Goal: Task Accomplishment & Management: Use online tool/utility

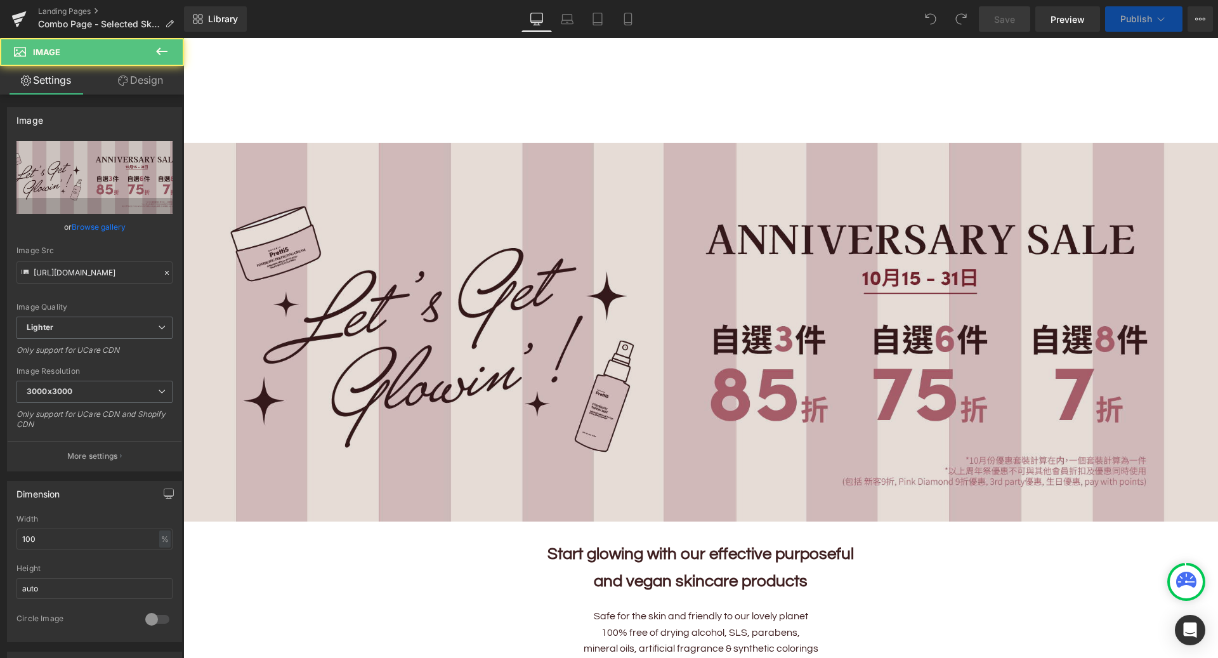
click at [1038, 189] on img at bounding box center [700, 332] width 1035 height 379
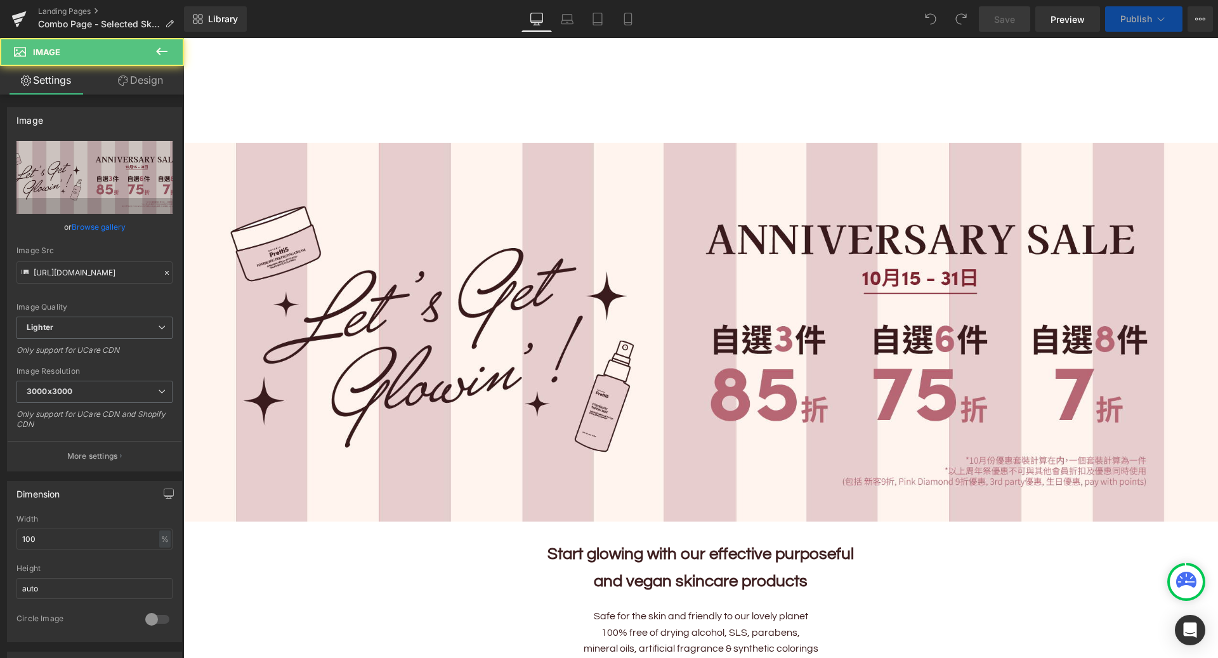
click at [1126, 63] on div "FREE SHIPPING IS AVAILABLE WITHIN [GEOGRAPHIC_DATA]/MACAO ON ORDERS OVER HK$500." at bounding box center [700, 52] width 1035 height 29
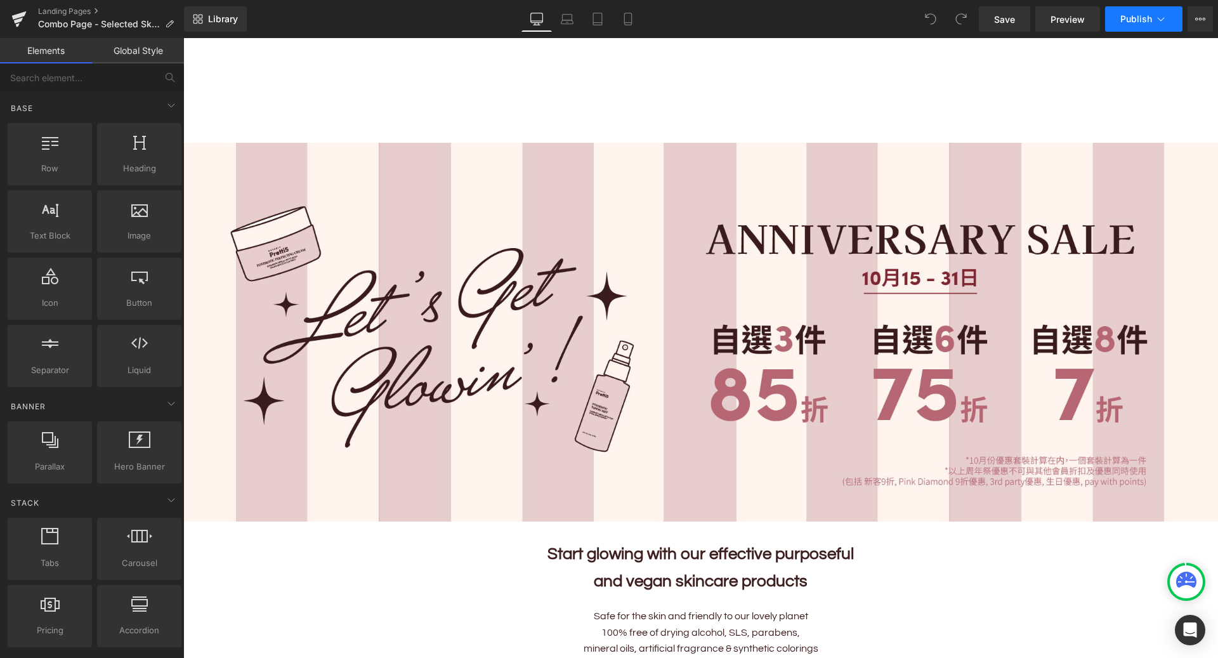
click at [1142, 15] on span "Publish" at bounding box center [1136, 19] width 32 height 10
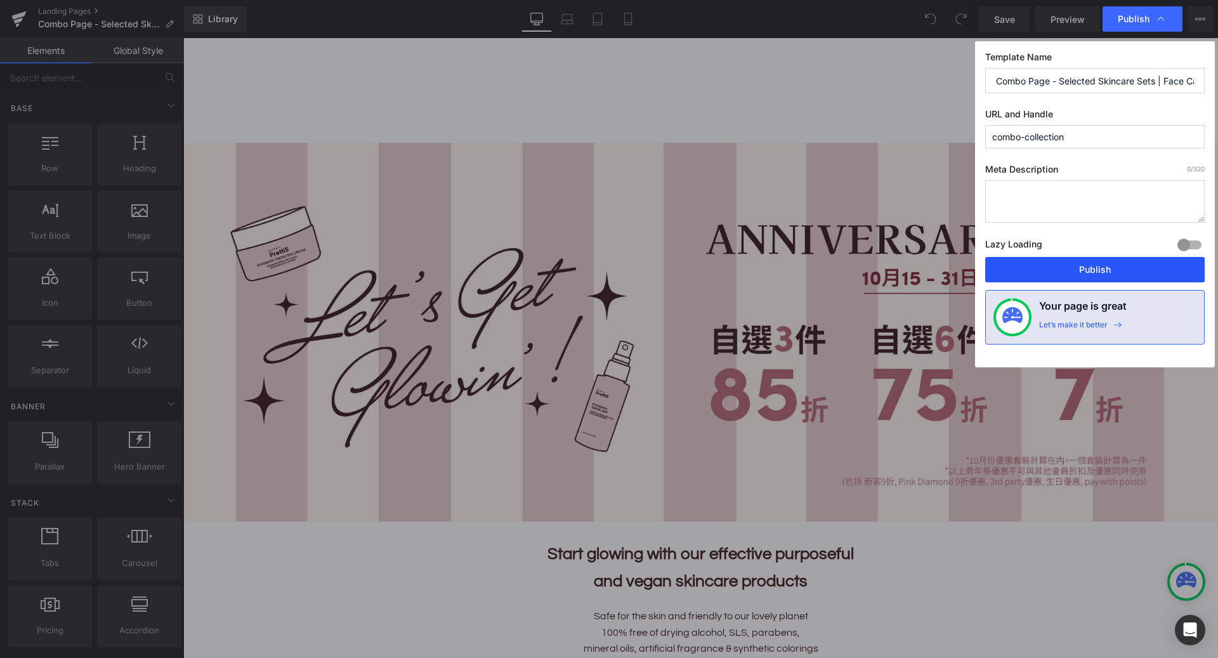
click at [1054, 268] on button "Publish" at bounding box center [1094, 269] width 219 height 25
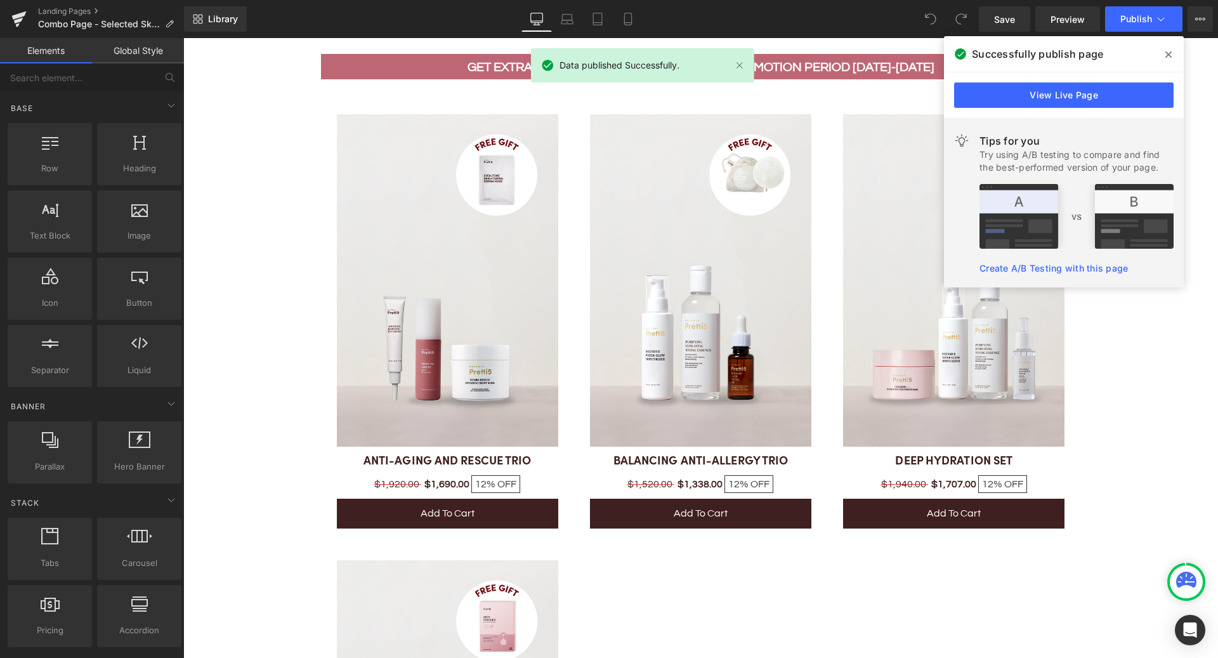
scroll to position [1231, 0]
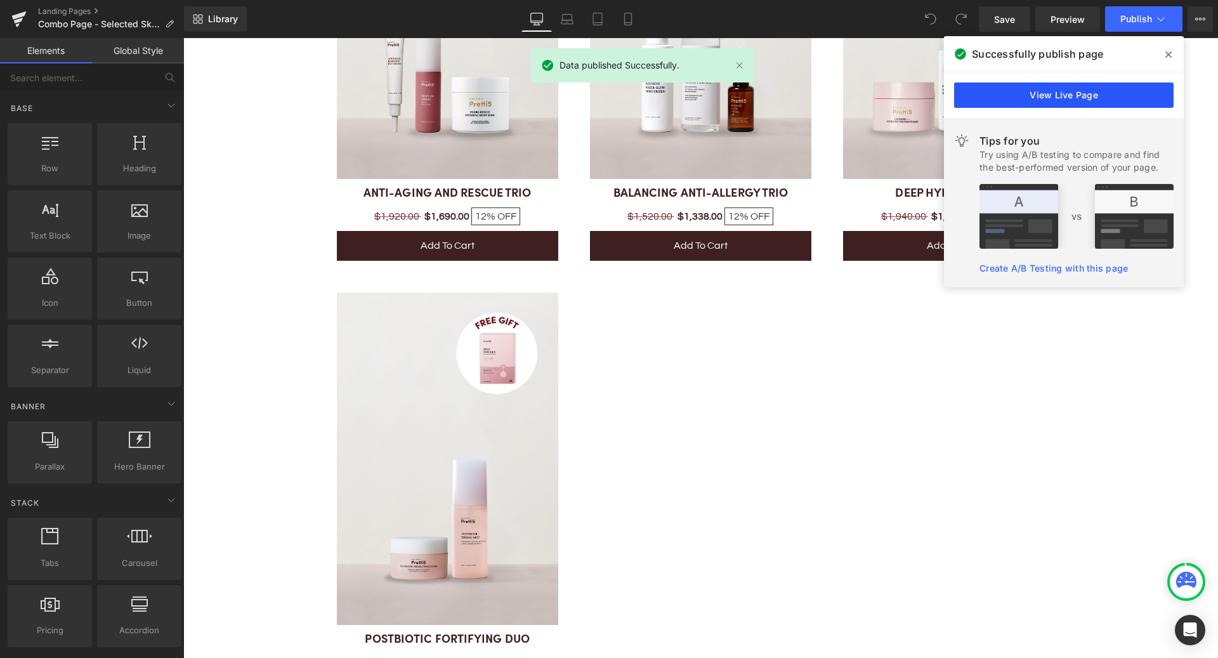
click at [1062, 92] on link "View Live Page" at bounding box center [1063, 94] width 219 height 25
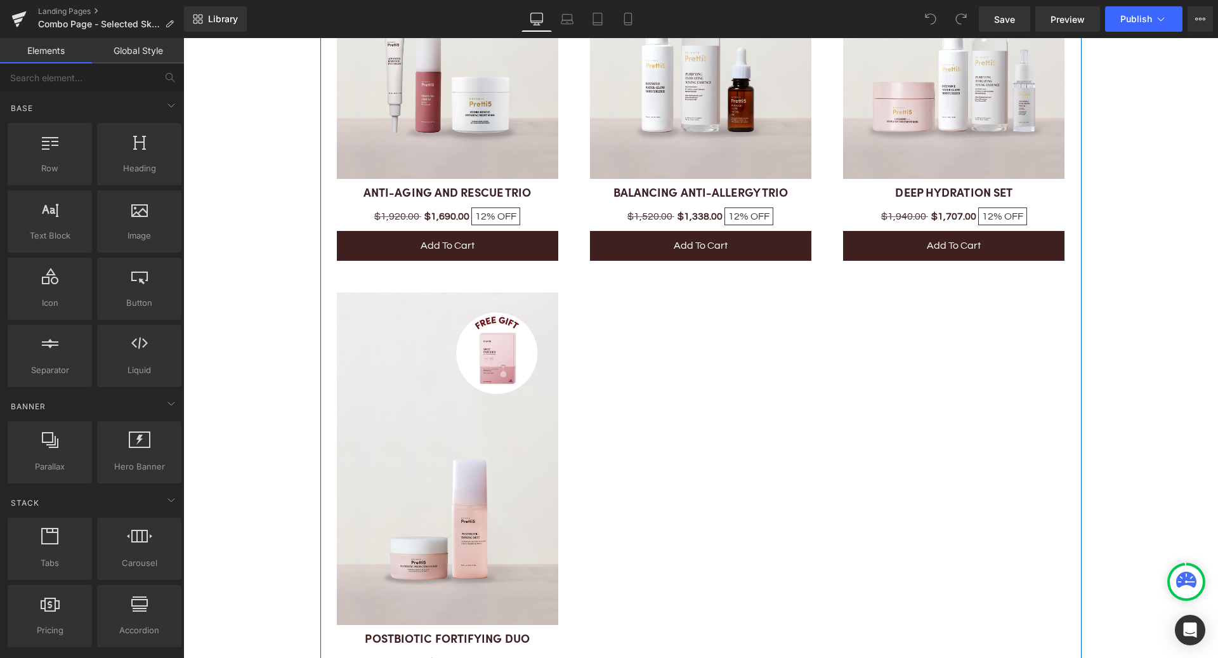
click at [647, 325] on div "Sale Off (P) Image ANTI-AGING AND RESCUE TRIO (P) Title $1,920.00 $1,690.00 12%…" at bounding box center [701, 270] width 760 height 917
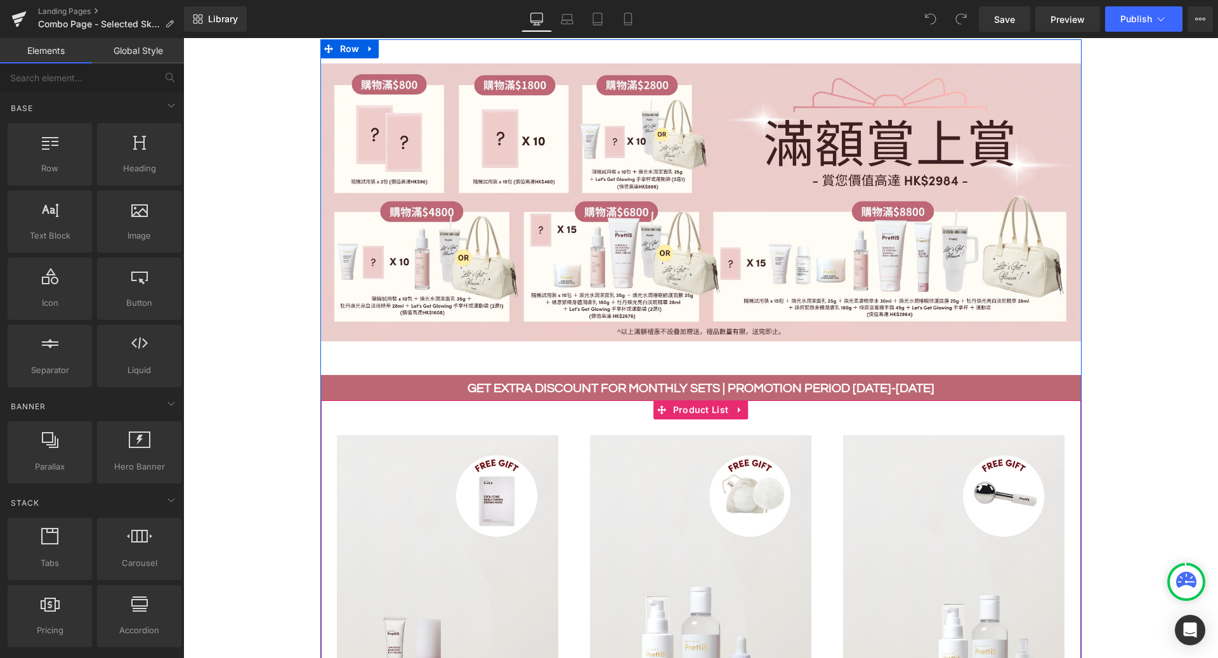
scroll to position [729, 0]
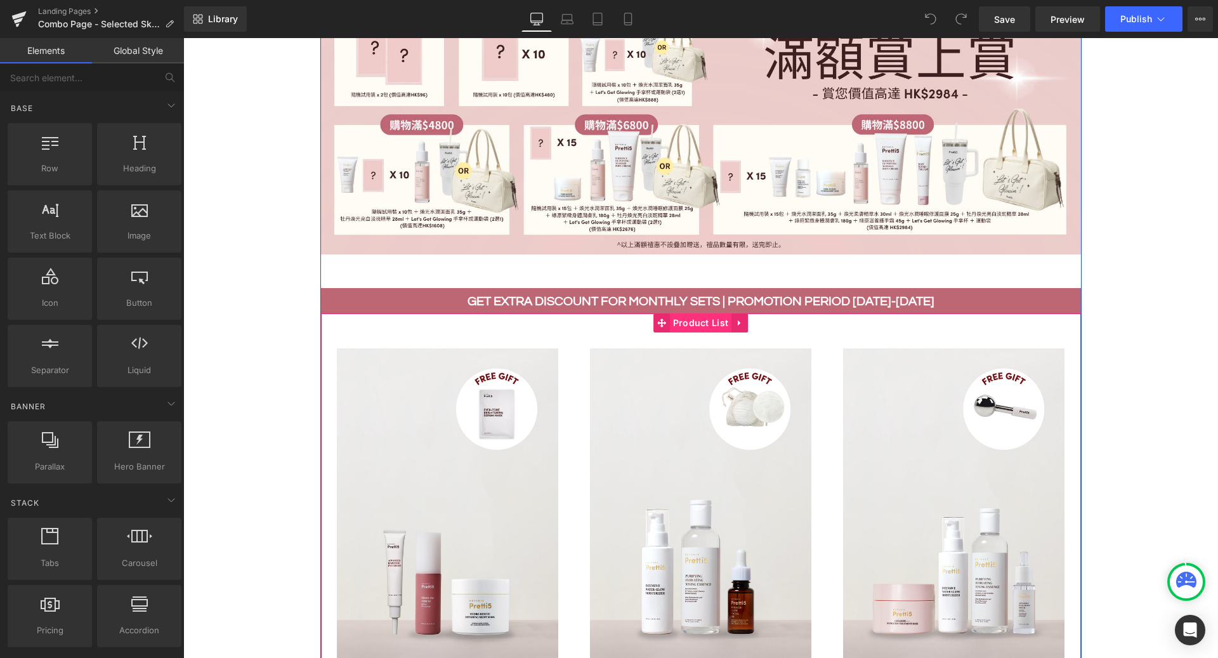
click at [684, 323] on span "Product List" at bounding box center [701, 322] width 62 height 19
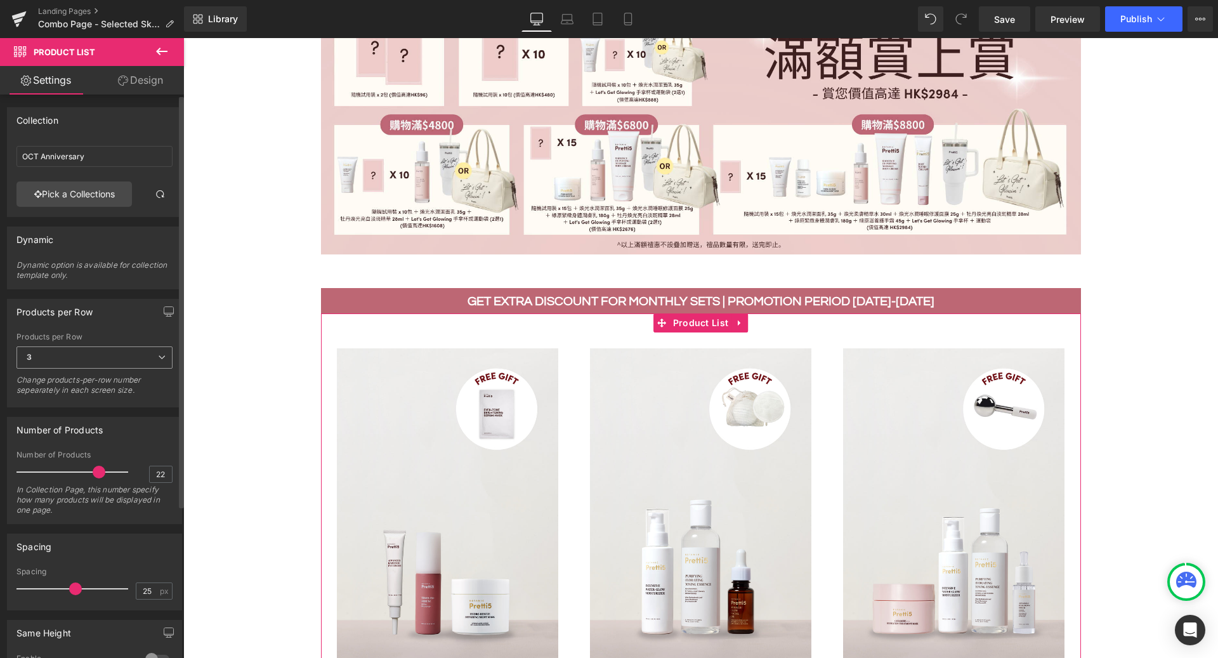
click at [87, 356] on span "3" at bounding box center [94, 357] width 156 height 22
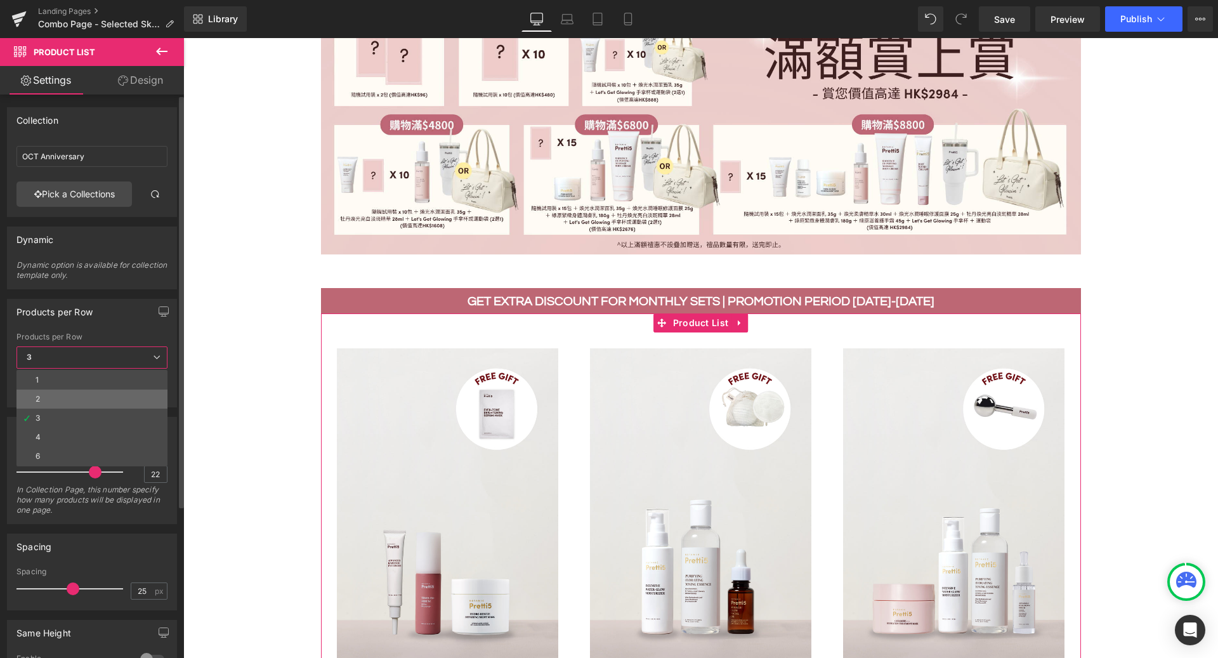
click at [51, 395] on li "2" at bounding box center [91, 398] width 151 height 19
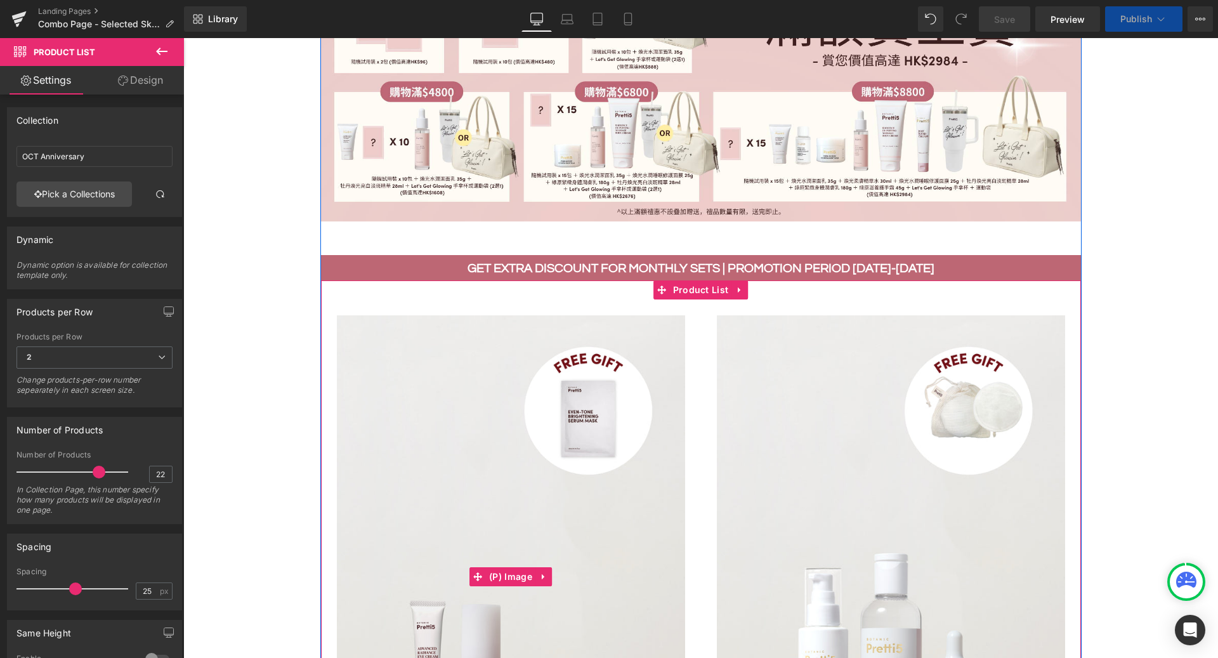
scroll to position [800, 0]
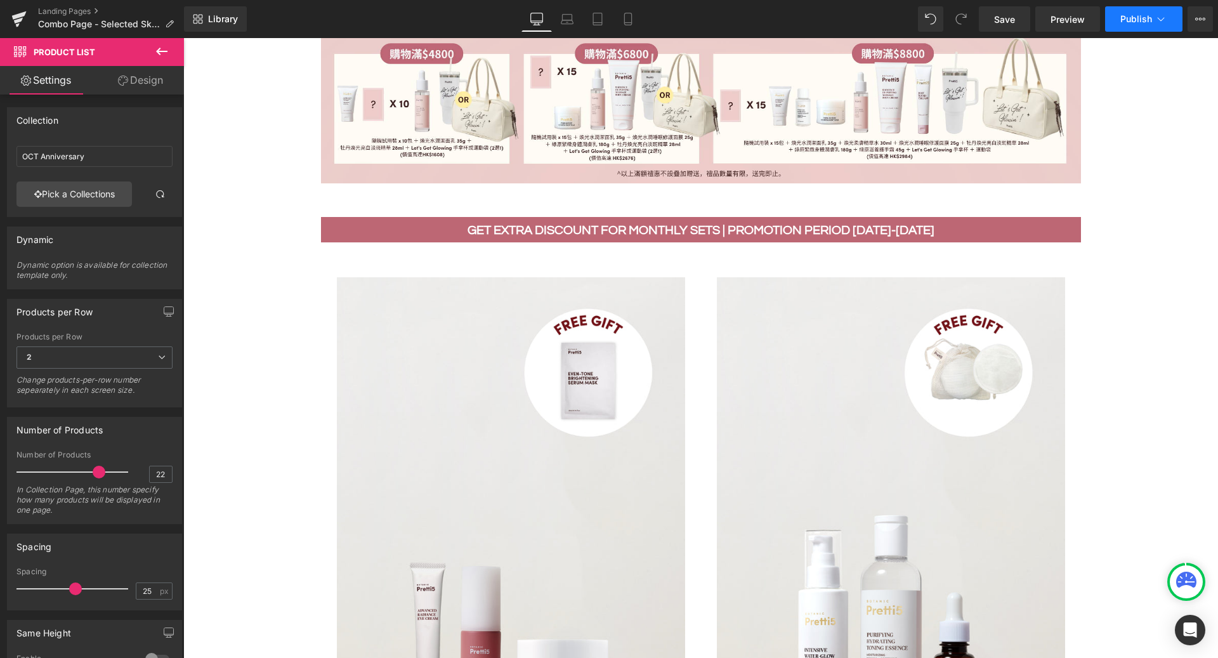
click at [1129, 22] on span "Publish" at bounding box center [1136, 19] width 32 height 10
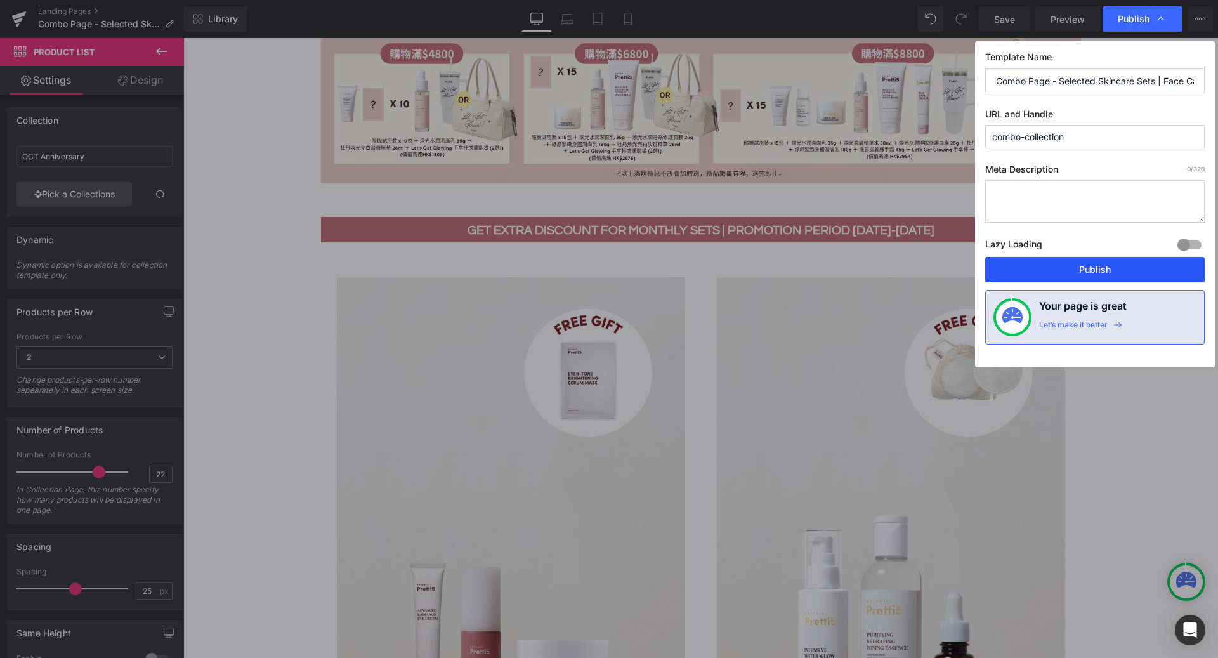
click at [1065, 268] on button "Publish" at bounding box center [1094, 269] width 219 height 25
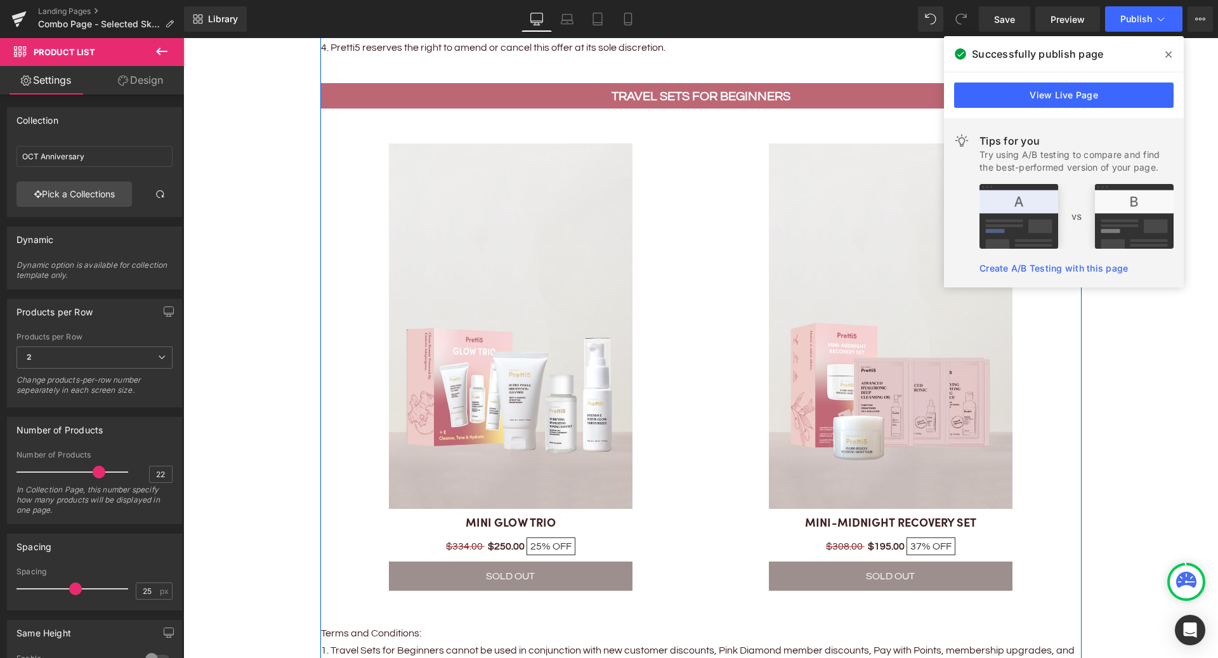
scroll to position [2377, 0]
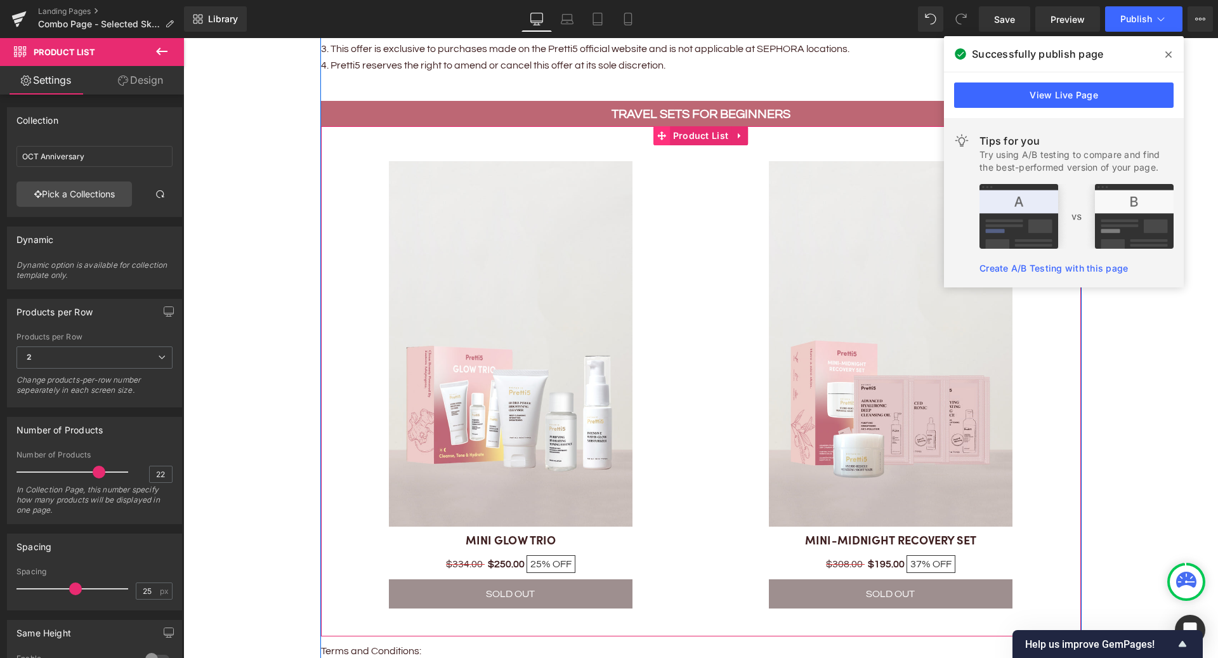
click at [660, 131] on icon at bounding box center [661, 136] width 9 height 10
click at [740, 133] on icon at bounding box center [739, 136] width 9 height 10
click at [748, 134] on icon at bounding box center [747, 136] width 9 height 10
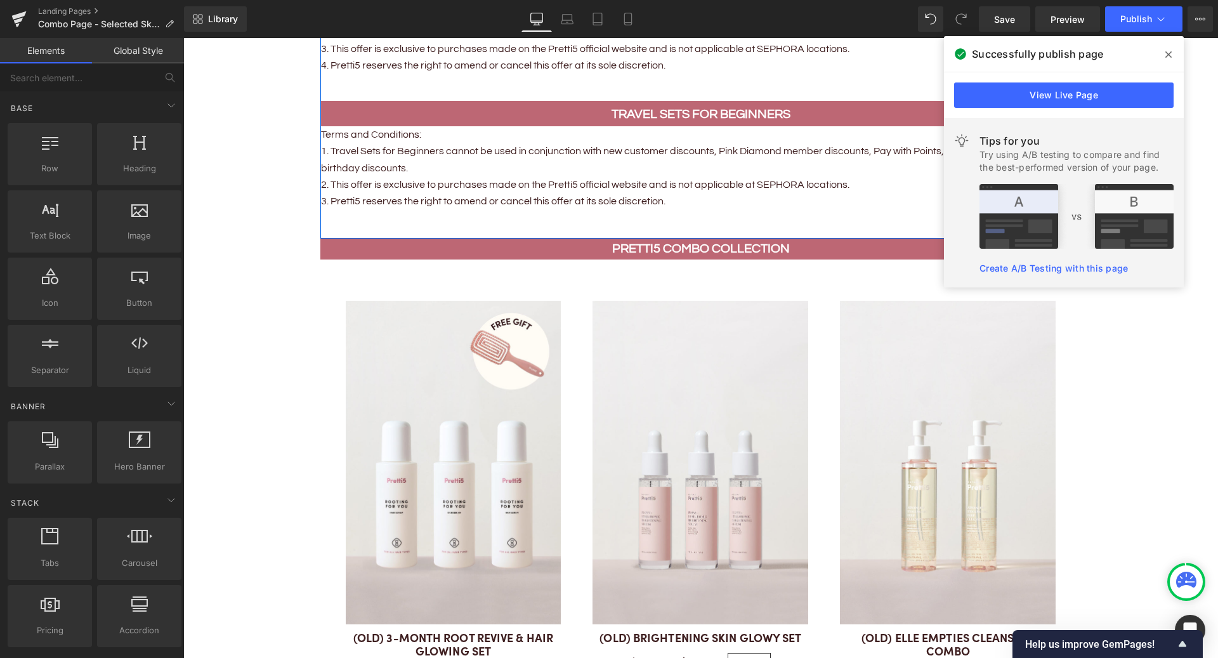
click at [730, 117] on div "Travel Sets for Beginners Text Block" at bounding box center [700, 114] width 741 height 21
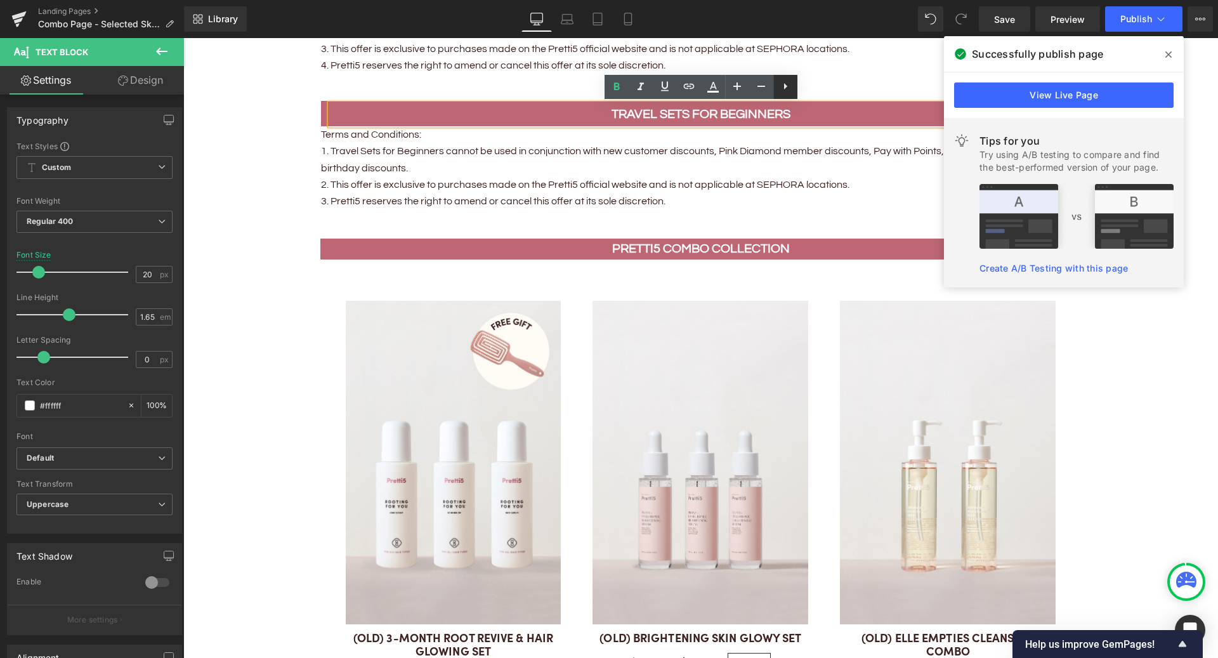
click at [788, 82] on icon at bounding box center [785, 86] width 15 height 15
click at [808, 124] on div "Travel Sets for Beginners" at bounding box center [700, 114] width 741 height 21
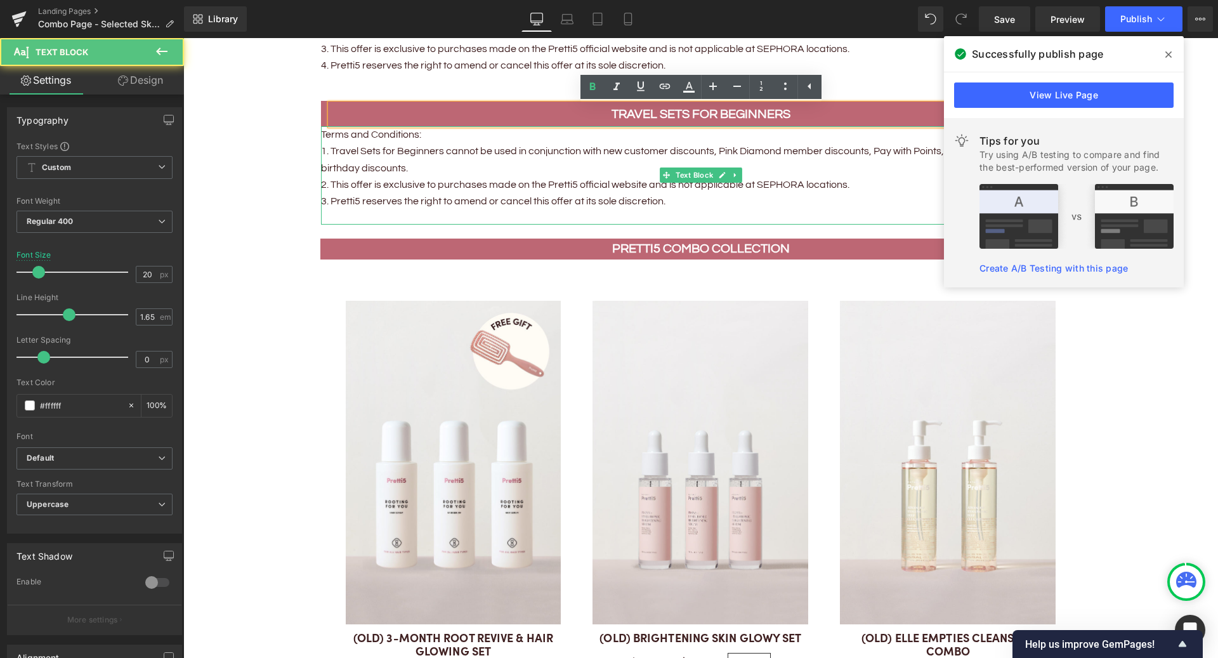
click at [773, 190] on p "2. This offer is exclusive to purchases made on the Pretti5 official website an…" at bounding box center [701, 184] width 760 height 16
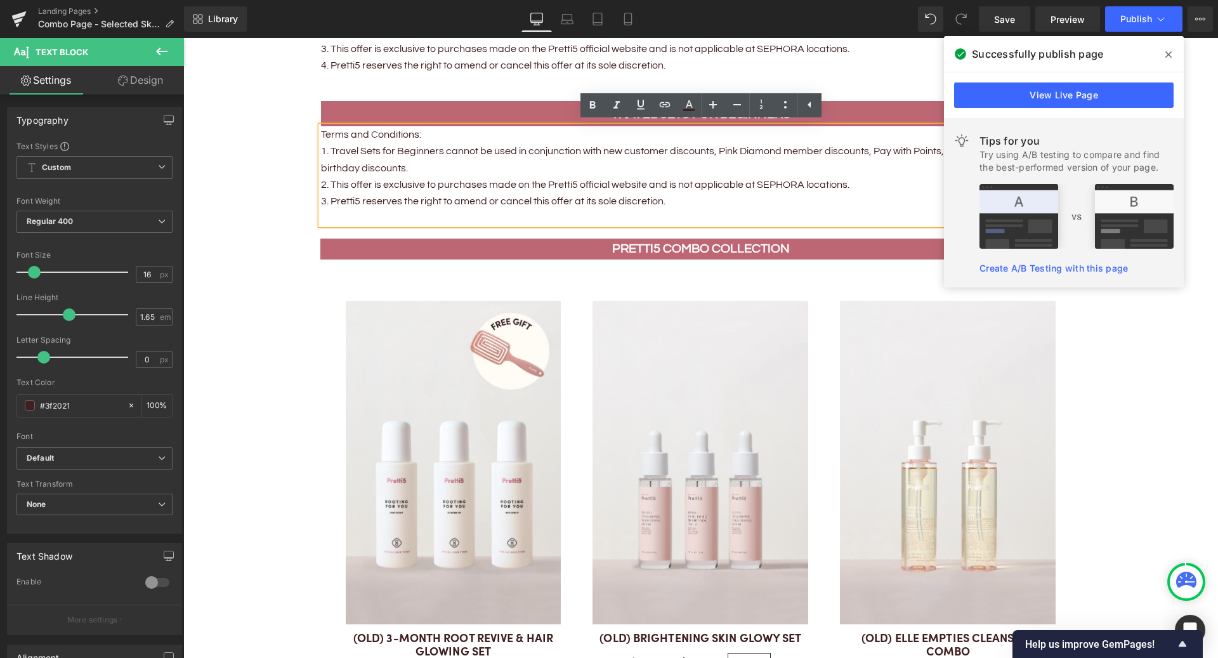
click at [706, 165] on p "1. Travel Sets for Beginners cannot be used in conjunction with new customer di…" at bounding box center [701, 160] width 760 height 34
click at [1172, 52] on span at bounding box center [1168, 54] width 20 height 20
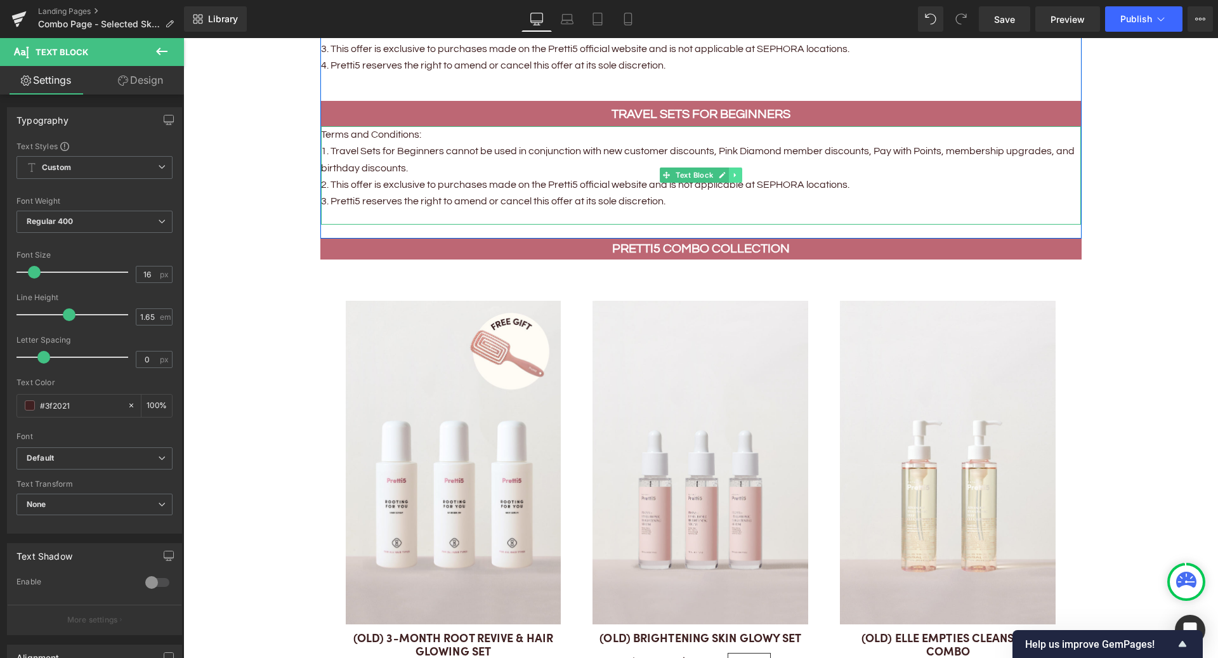
click at [731, 175] on icon at bounding box center [734, 175] width 7 height 8
click at [742, 174] on icon at bounding box center [741, 175] width 7 height 8
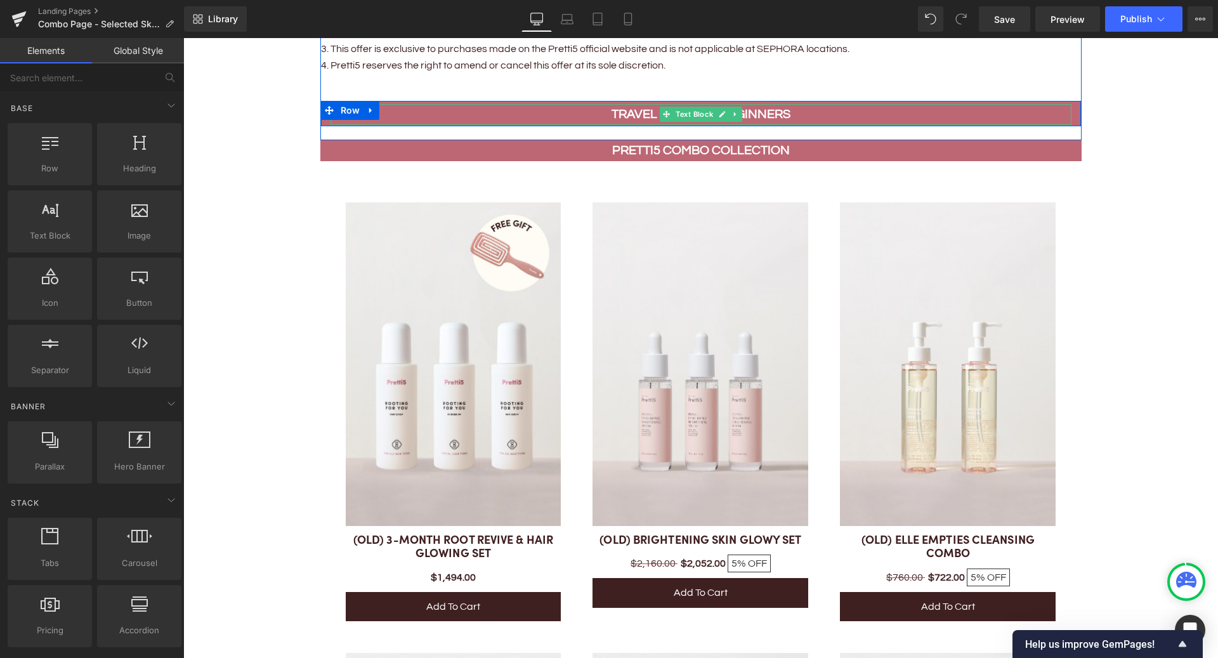
click at [760, 110] on strong "Travel Sets for Beginners" at bounding box center [700, 114] width 179 height 13
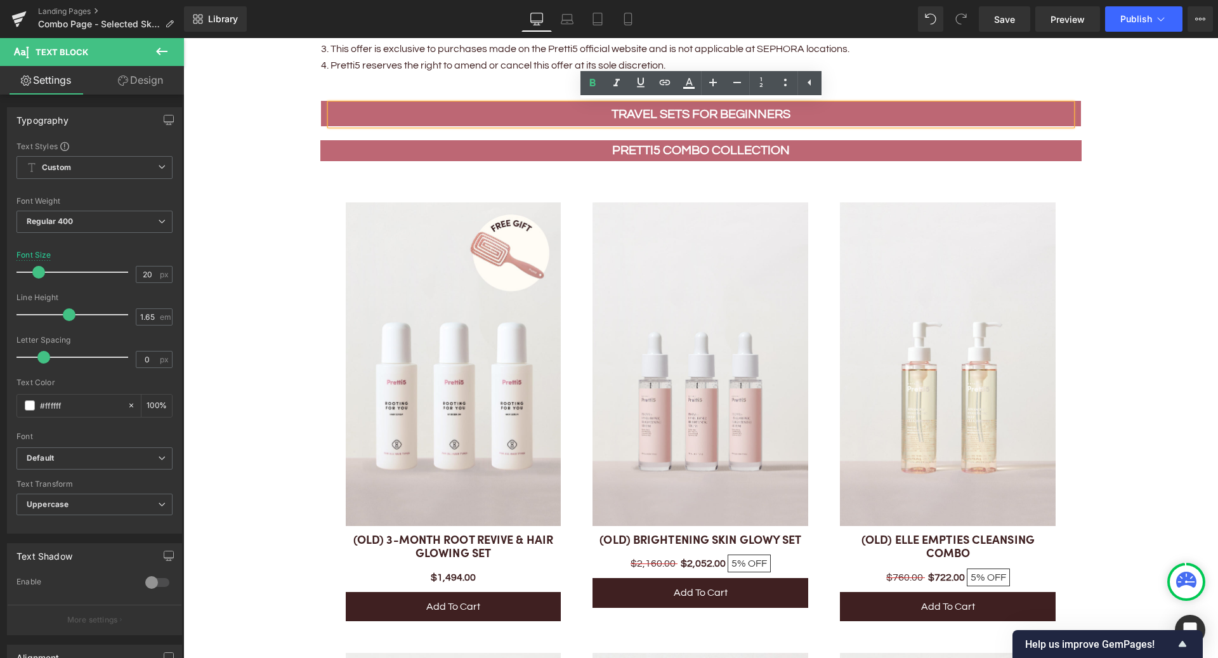
click at [183, 38] on div at bounding box center [183, 38] width 0 height 0
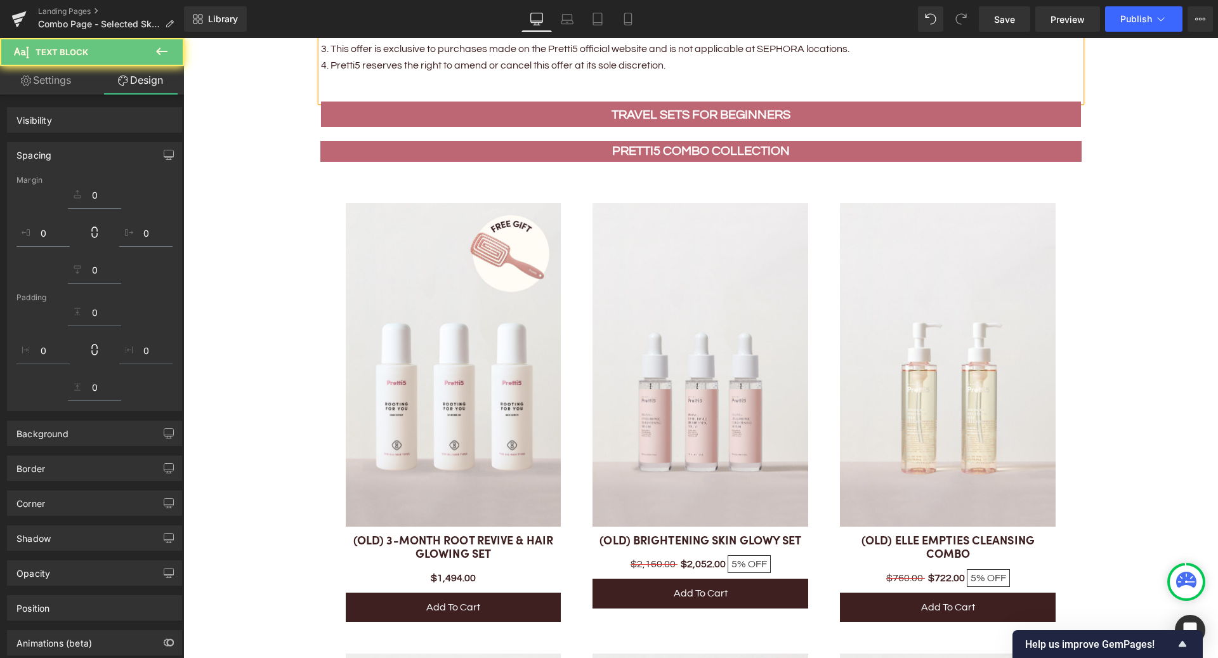
scroll to position [2378, 0]
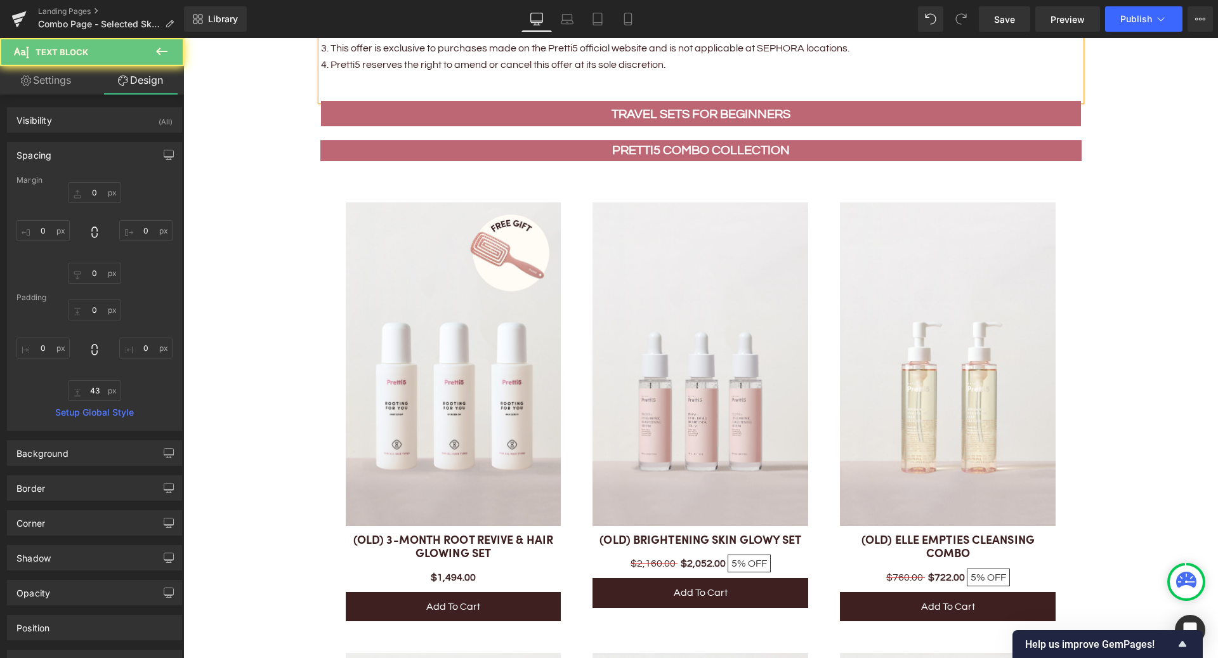
click at [333, 109] on div "Travel Sets for Beginners Text Block Row" at bounding box center [701, 113] width 760 height 25
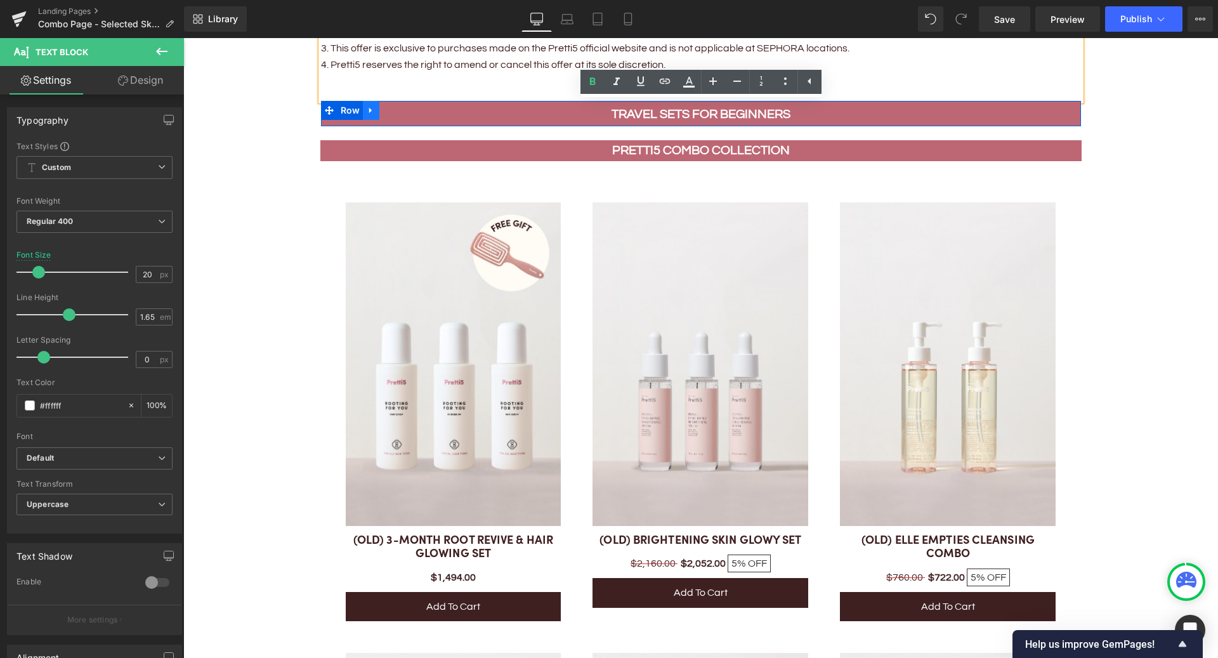
click at [370, 108] on icon at bounding box center [370, 111] width 3 height 6
click at [403, 107] on icon at bounding box center [404, 110] width 9 height 9
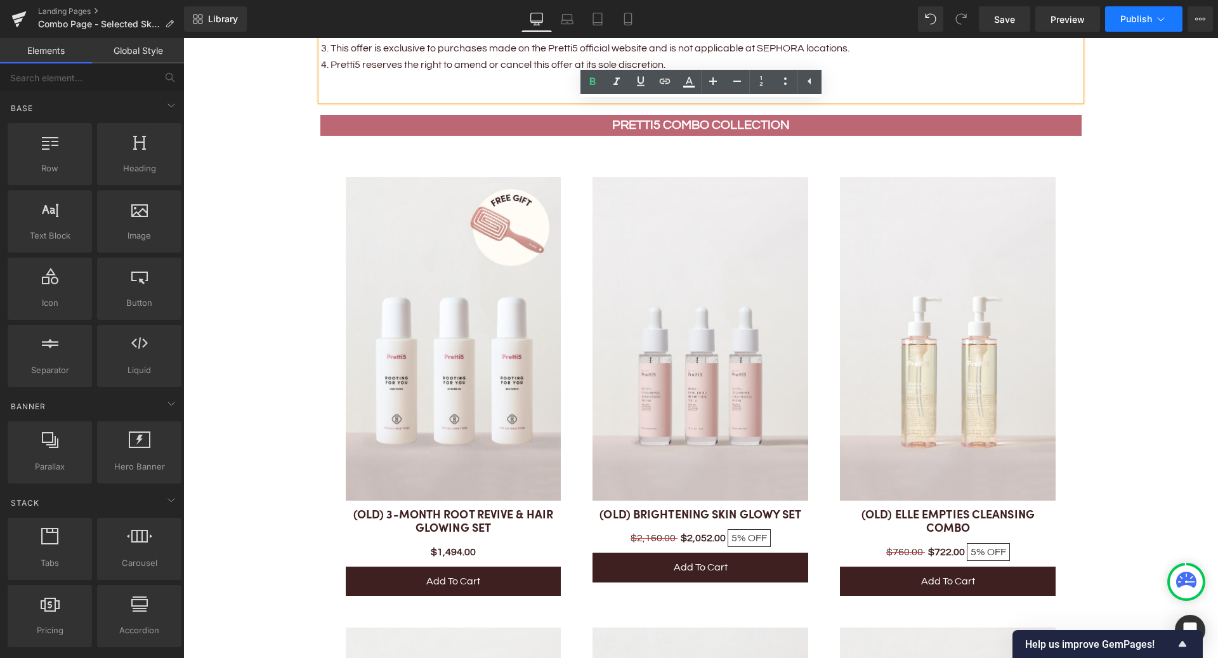
click at [1114, 27] on button "Publish" at bounding box center [1143, 18] width 77 height 25
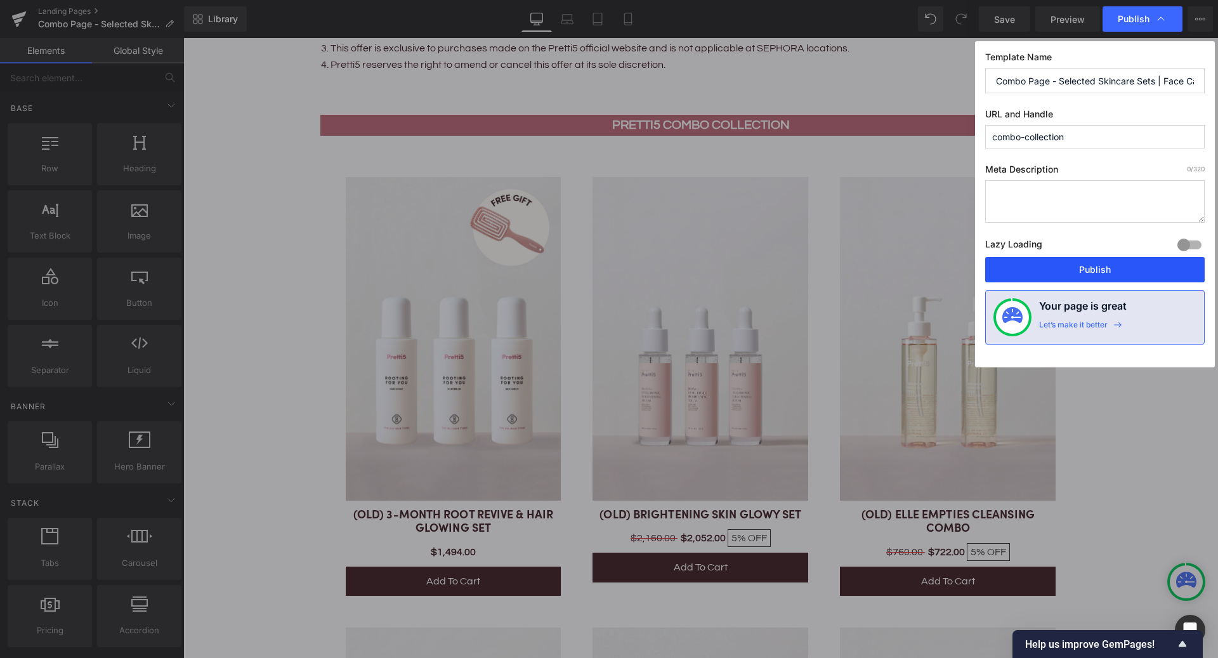
click at [1052, 268] on button "Publish" at bounding box center [1094, 269] width 219 height 25
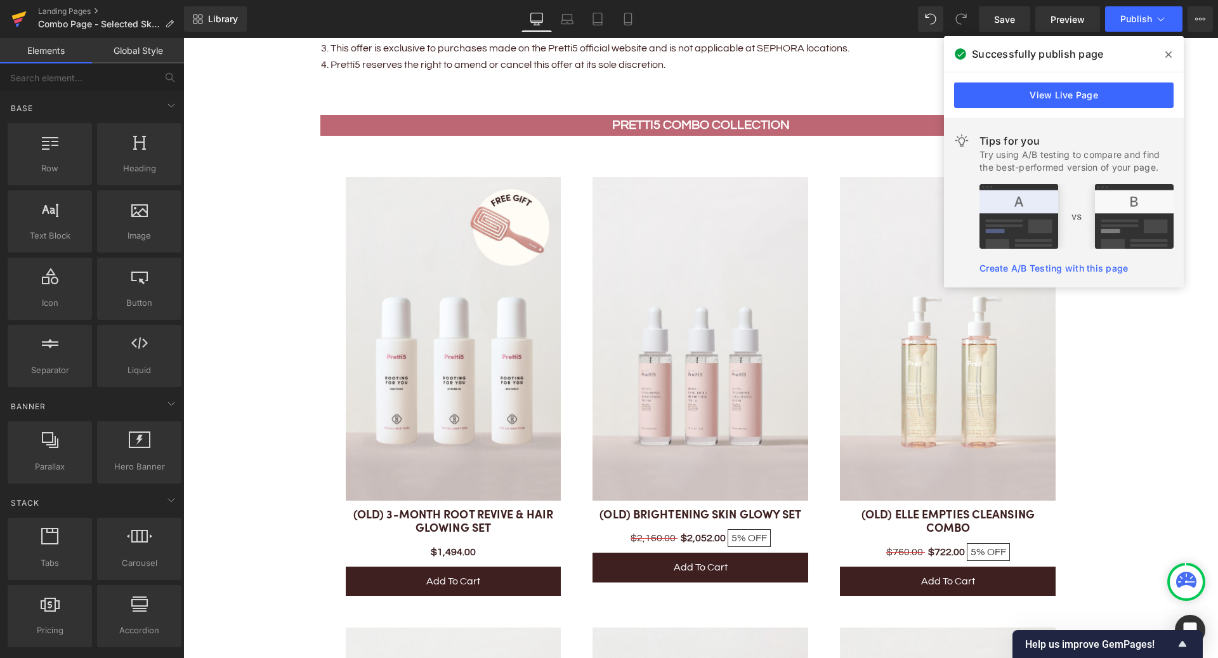
click at [16, 14] on icon at bounding box center [18, 19] width 15 height 32
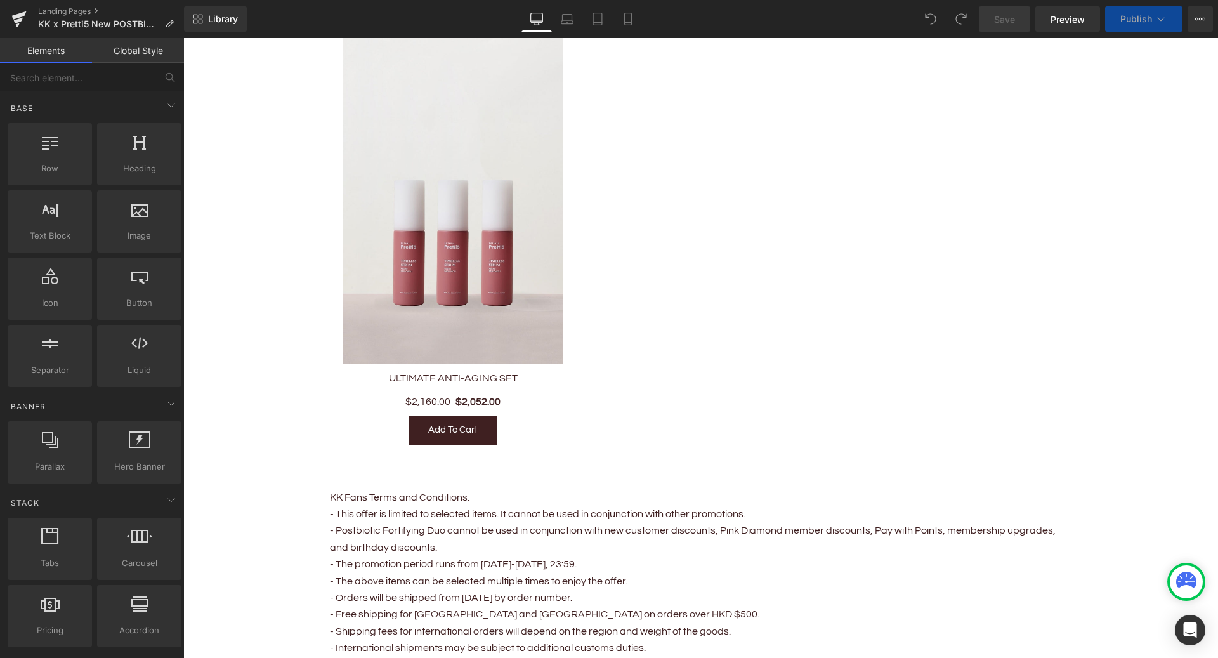
scroll to position [2516, 0]
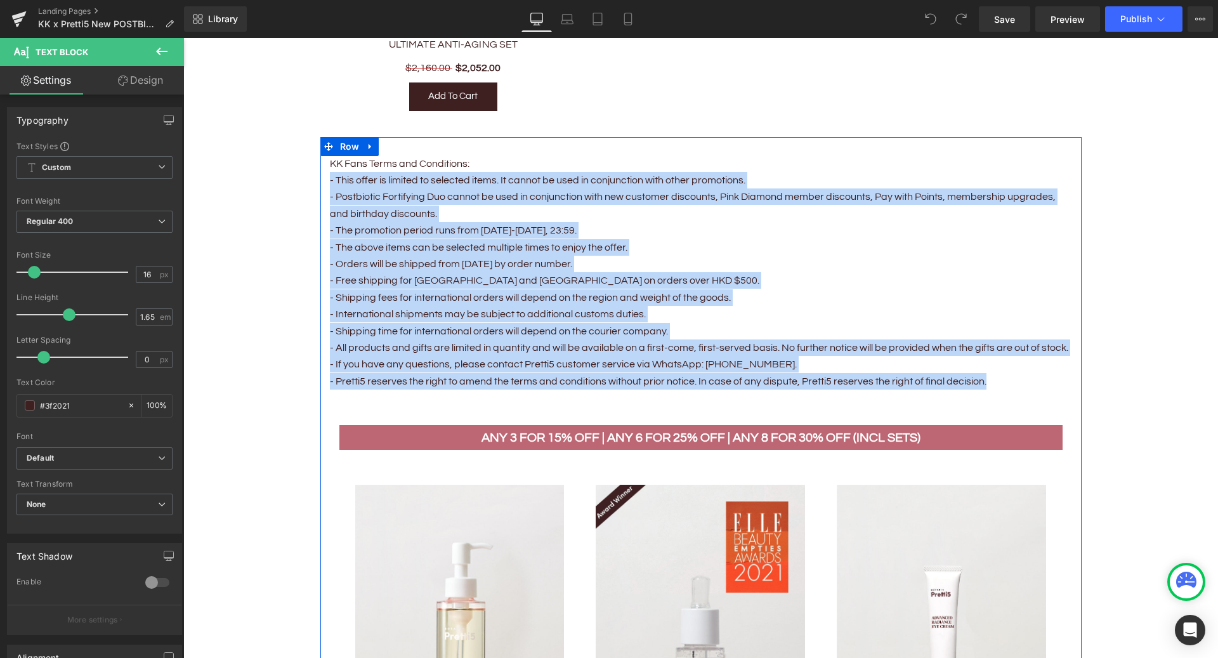
drag, startPoint x: 992, startPoint y: 382, endPoint x: 330, endPoint y: 182, distance: 691.1
click at [330, 181] on div "KK Fans Terms and Conditions: - This offer is limited to selected items. It can…" at bounding box center [701, 272] width 742 height 234
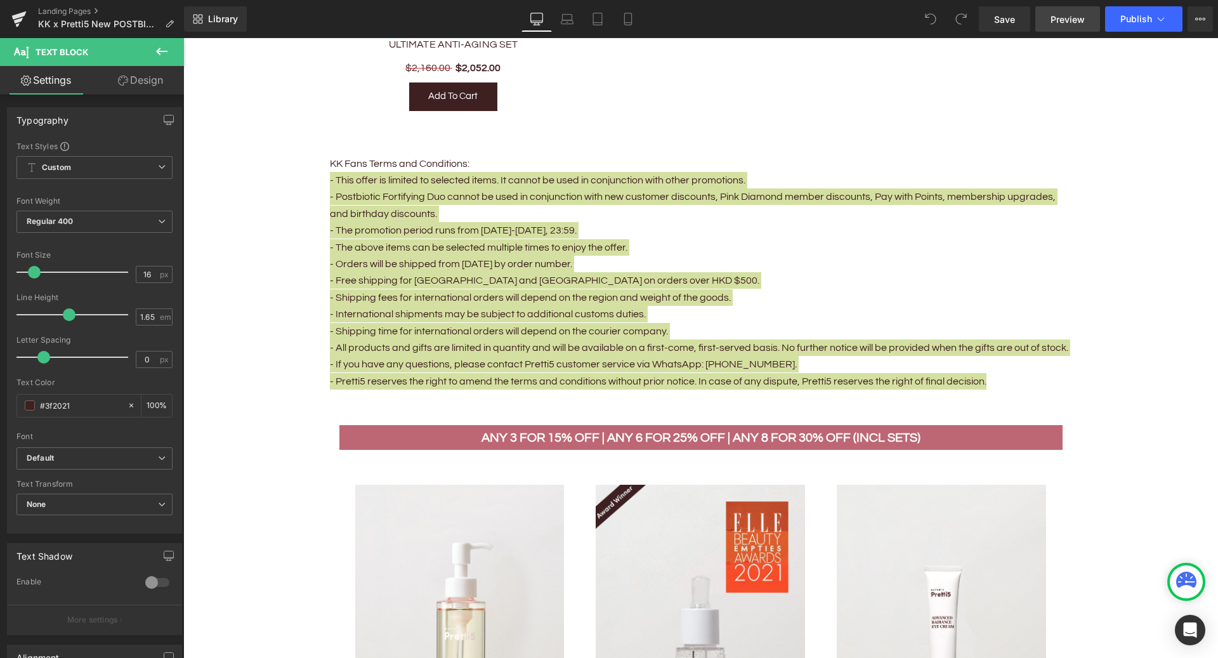
click at [1067, 20] on span "Preview" at bounding box center [1067, 19] width 34 height 13
click at [1141, 29] on button "Publish" at bounding box center [1143, 18] width 77 height 25
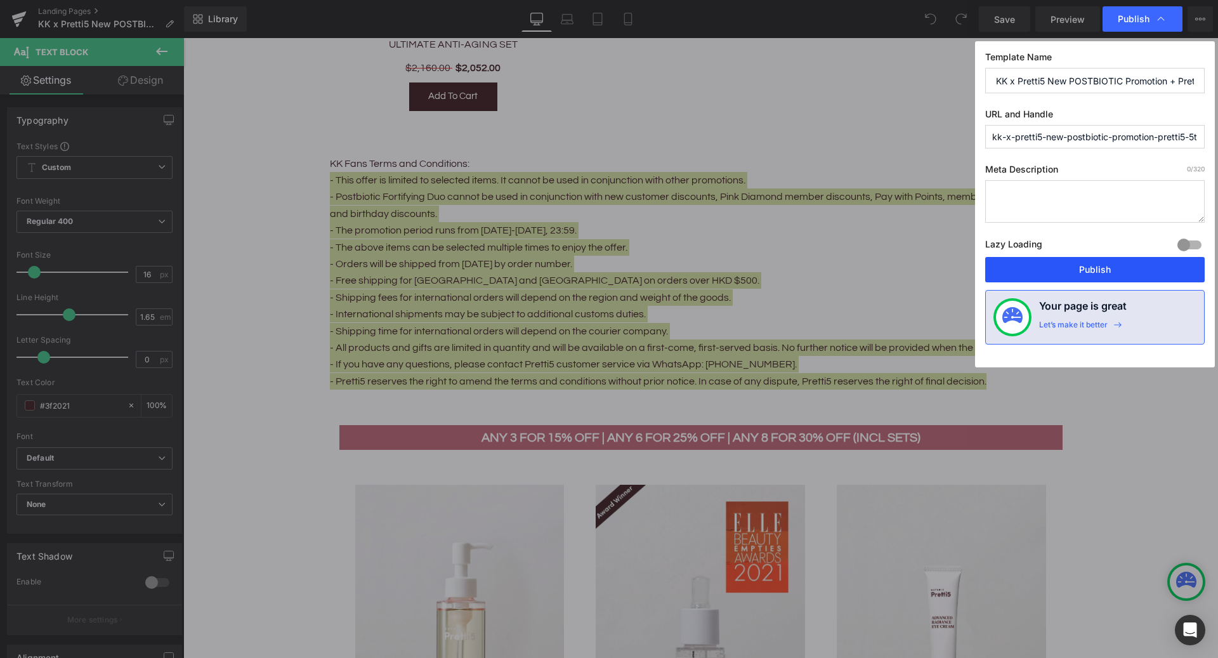
click at [1057, 268] on button "Publish" at bounding box center [1094, 269] width 219 height 25
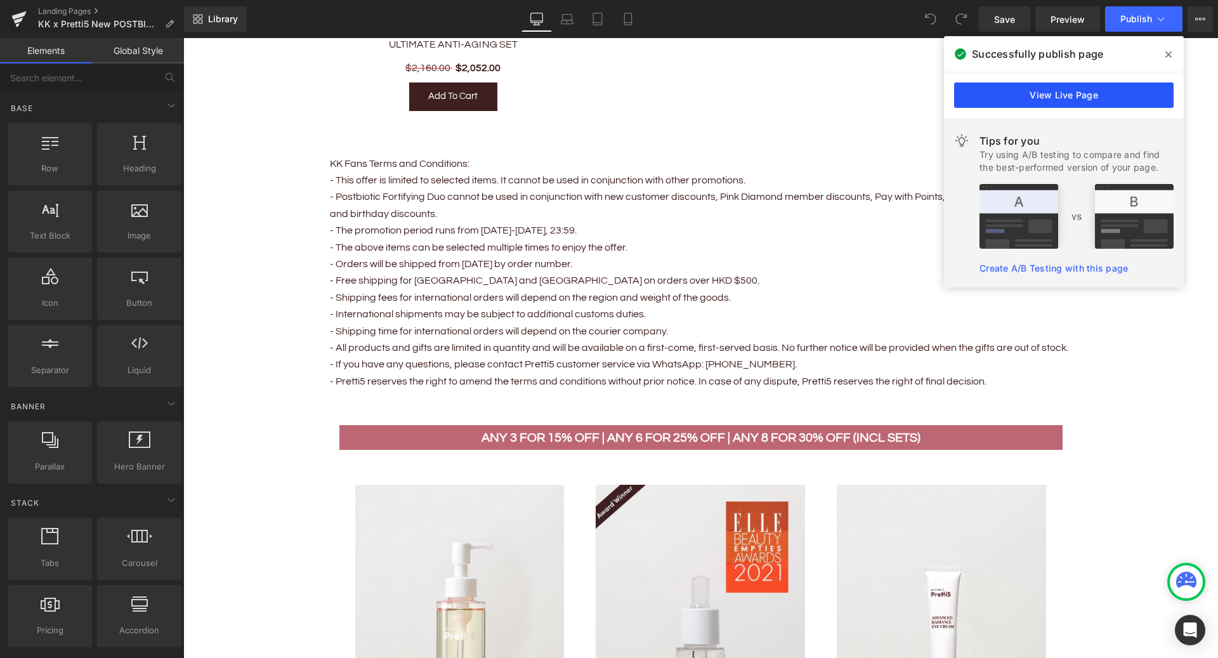
click at [1066, 96] on link "View Live Page" at bounding box center [1063, 94] width 219 height 25
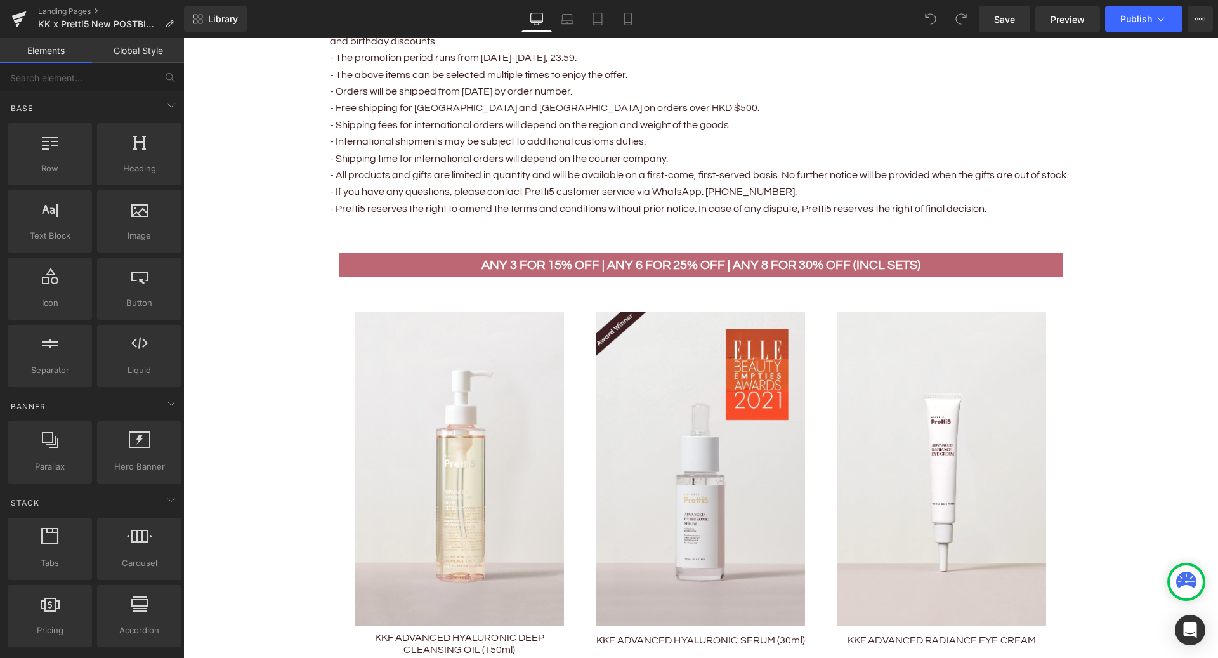
scroll to position [2642, 0]
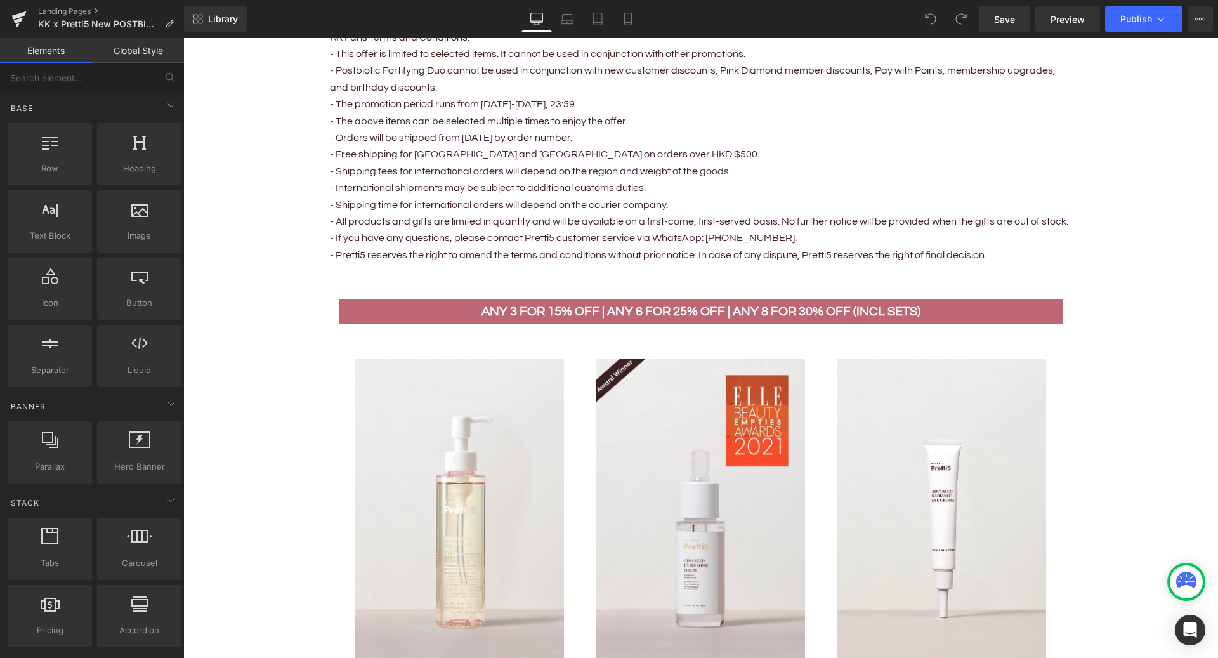
click at [427, 440] on img at bounding box center [459, 515] width 209 height 314
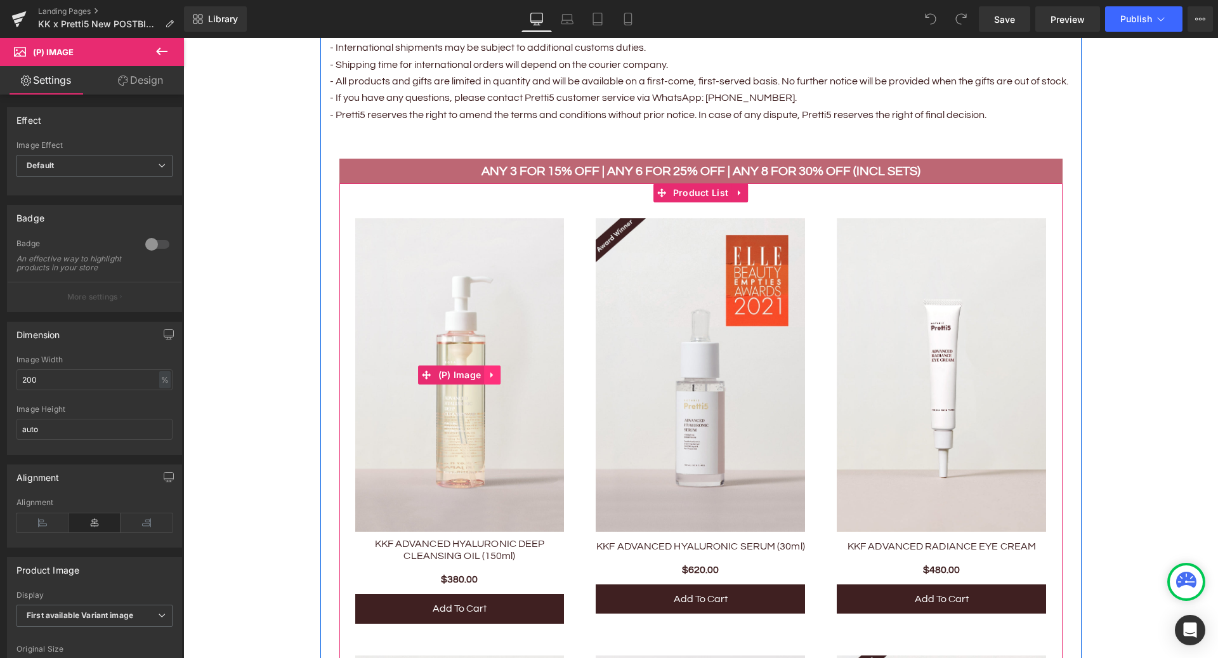
scroll to position [2786, 0]
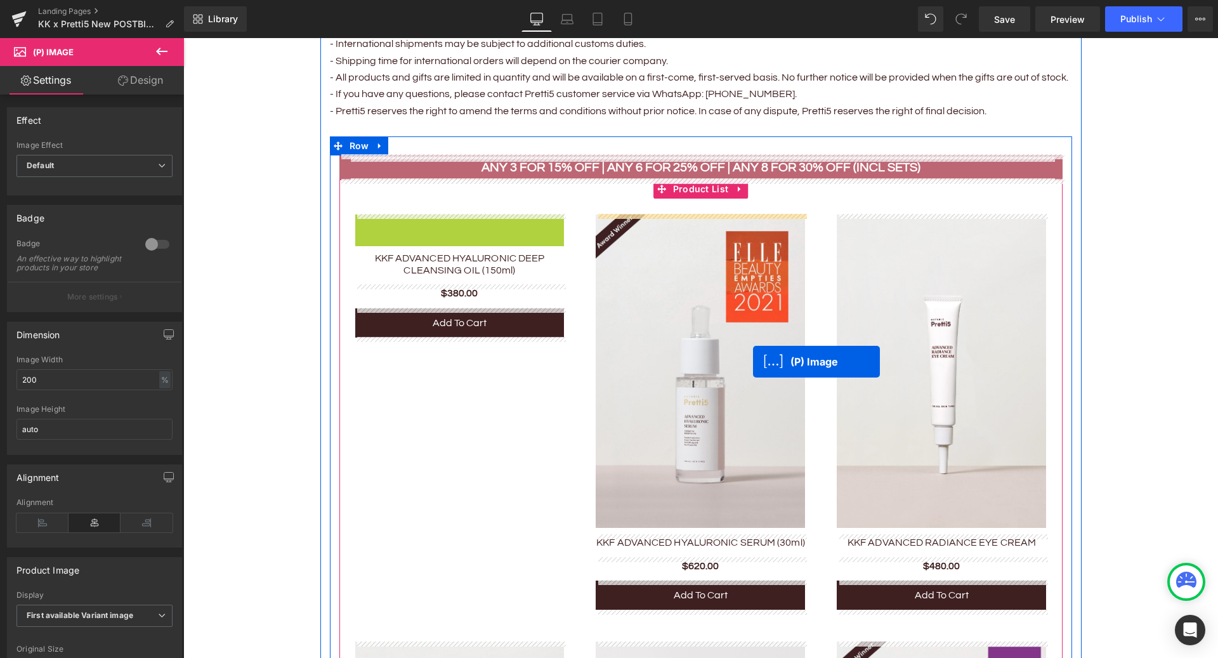
drag, startPoint x: 459, startPoint y: 369, endPoint x: 752, endPoint y: 360, distance: 293.2
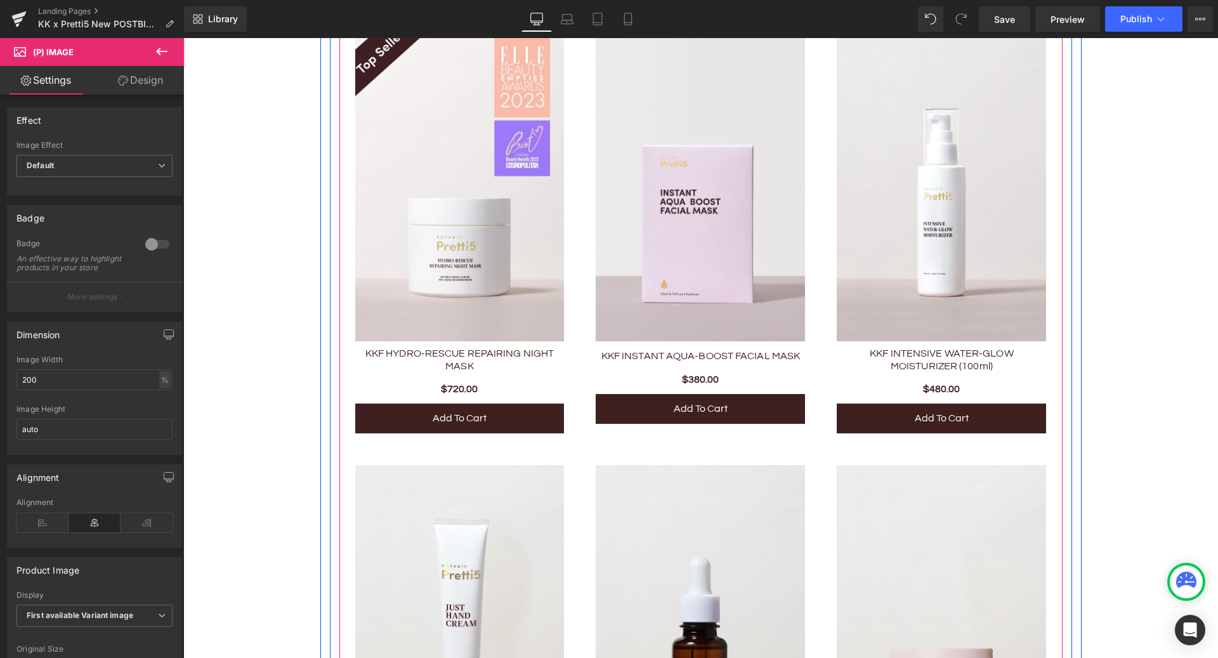
scroll to position [4039, 0]
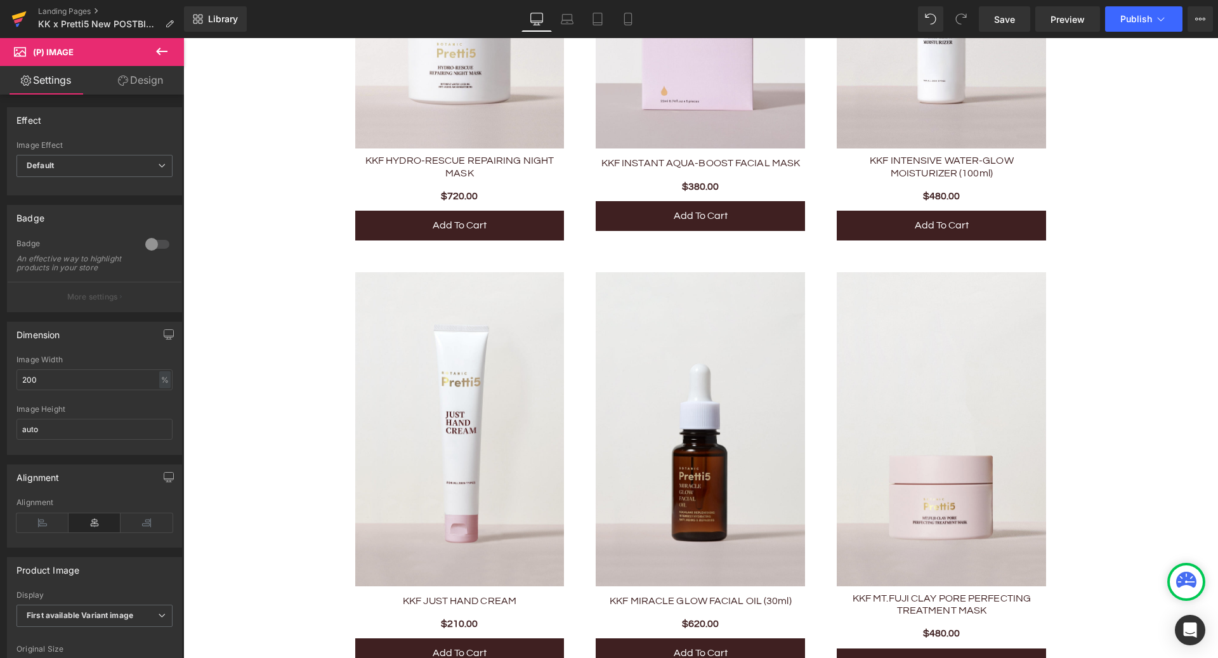
click at [14, 22] on icon at bounding box center [18, 19] width 15 height 32
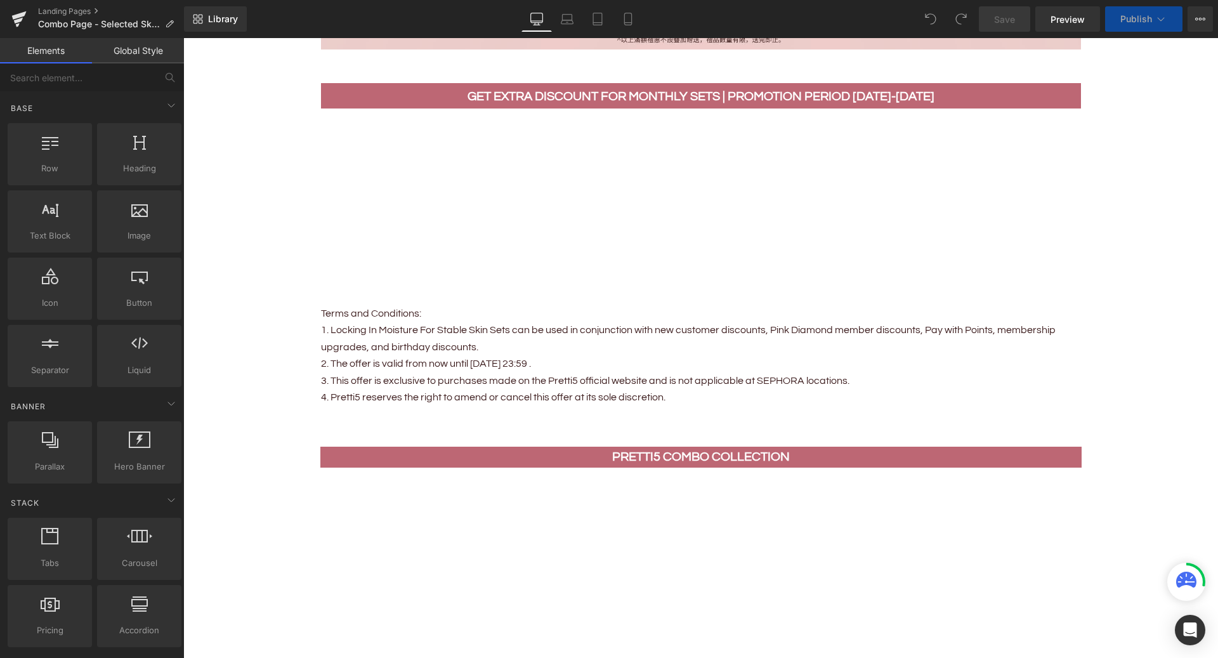
scroll to position [983, 0]
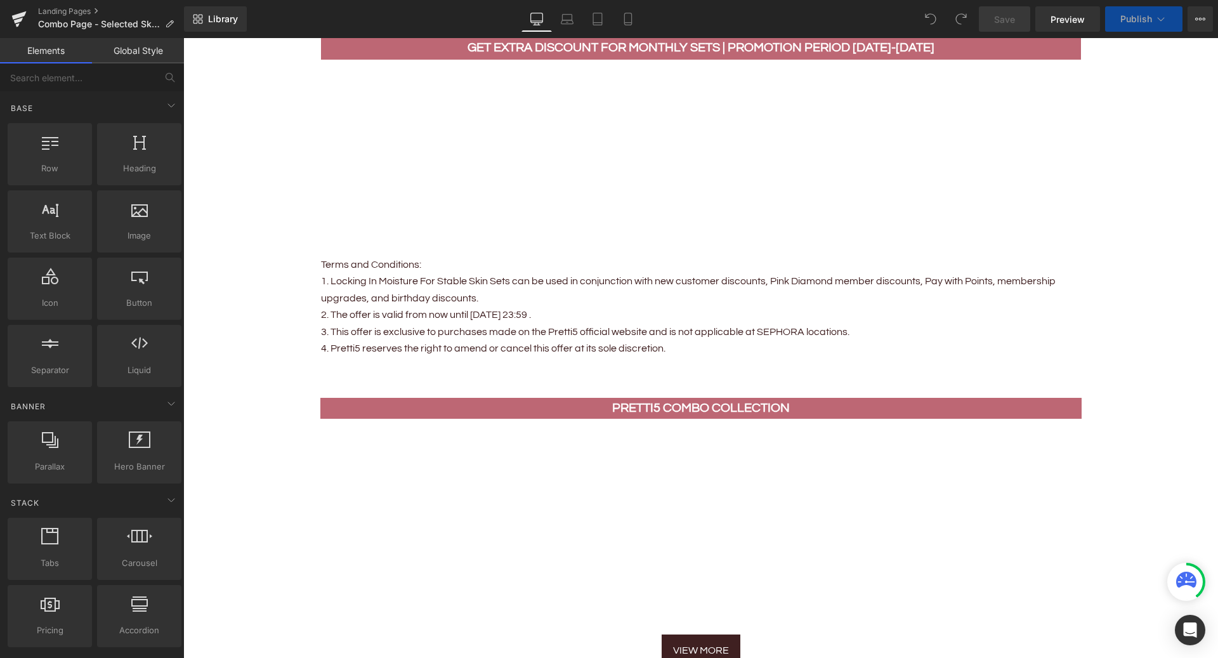
click at [551, 332] on p "3. This offer is exclusive to purchases made on the Pretti5 official website an…" at bounding box center [701, 331] width 760 height 16
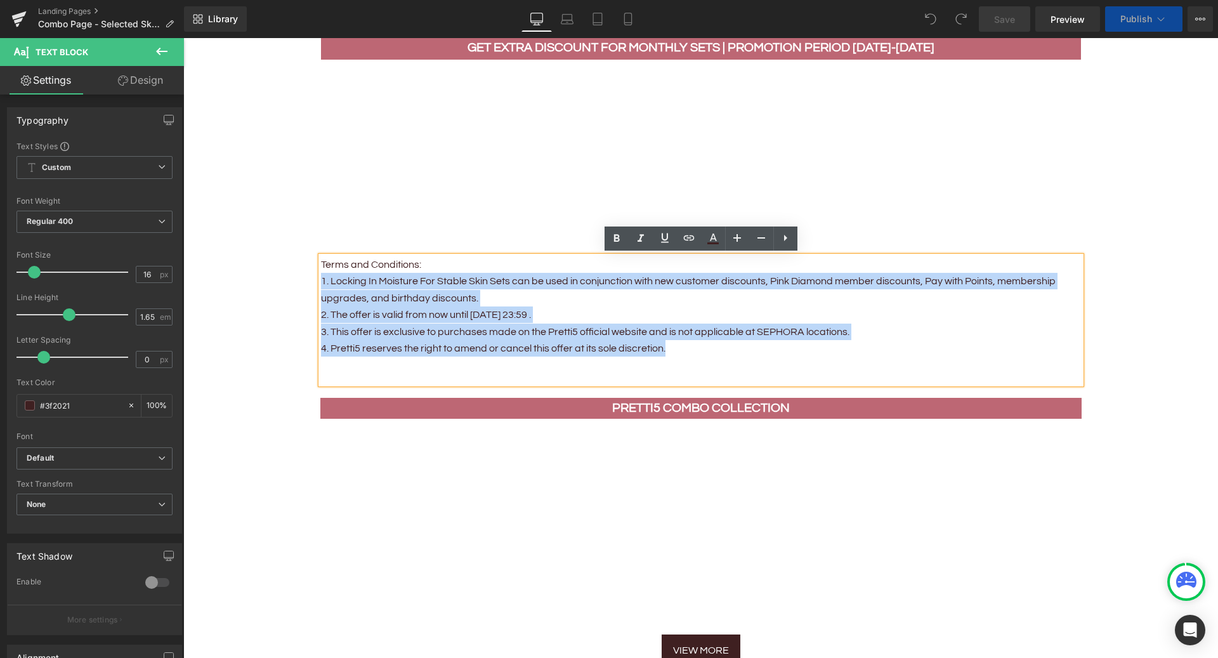
drag, startPoint x: 673, startPoint y: 352, endPoint x: 311, endPoint y: 284, distance: 368.0
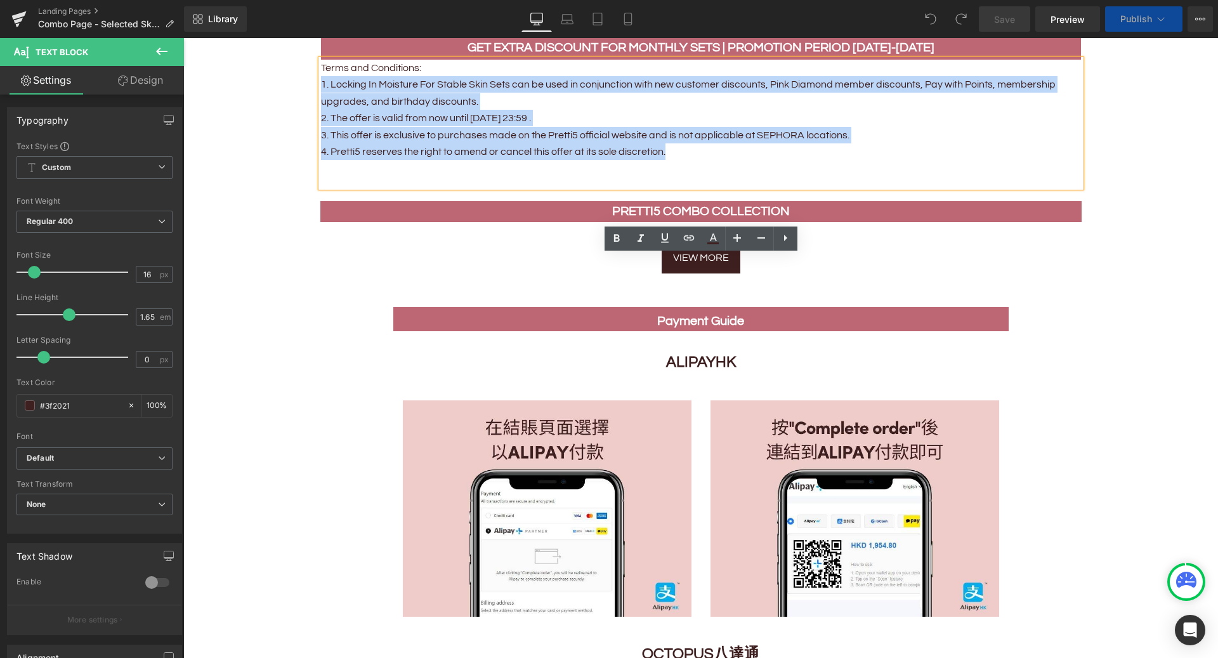
scroll to position [786, 0]
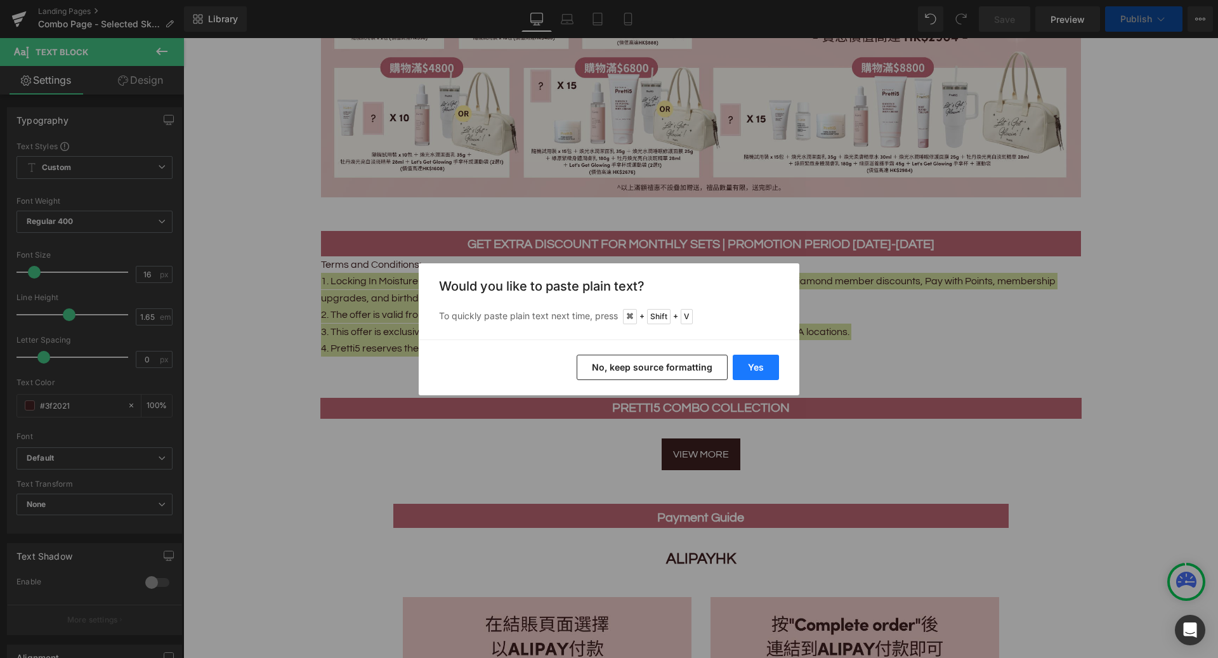
click at [760, 368] on button "Yes" at bounding box center [756, 367] width 46 height 25
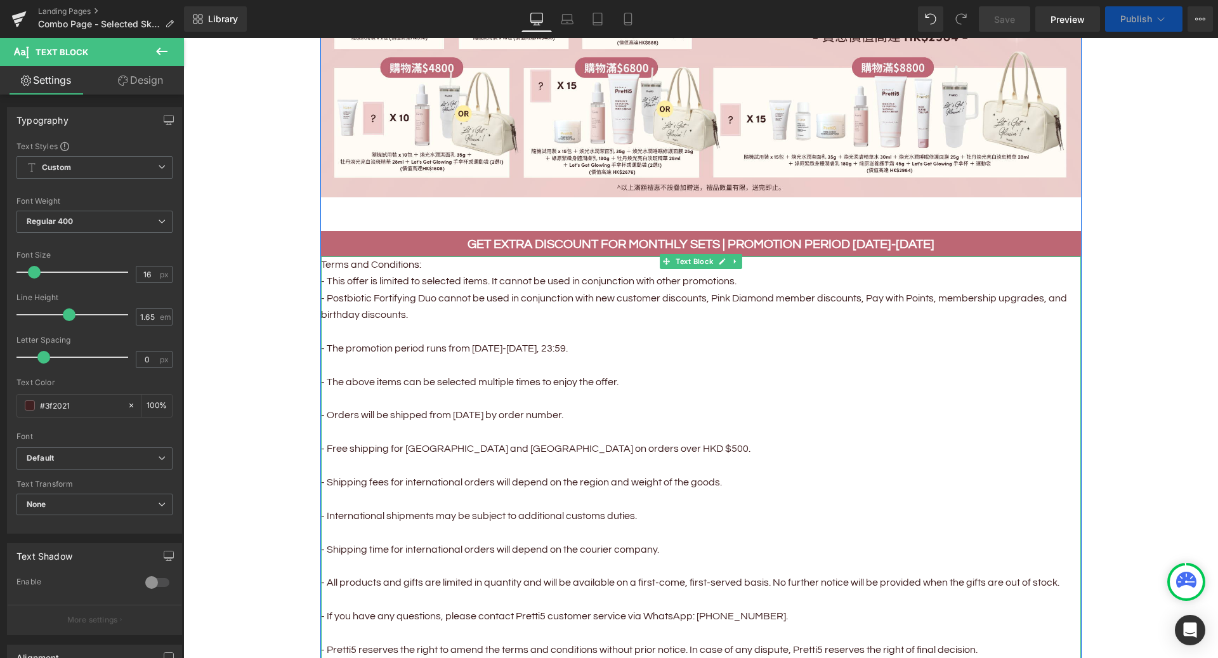
click at [379, 331] on p at bounding box center [701, 331] width 760 height 16
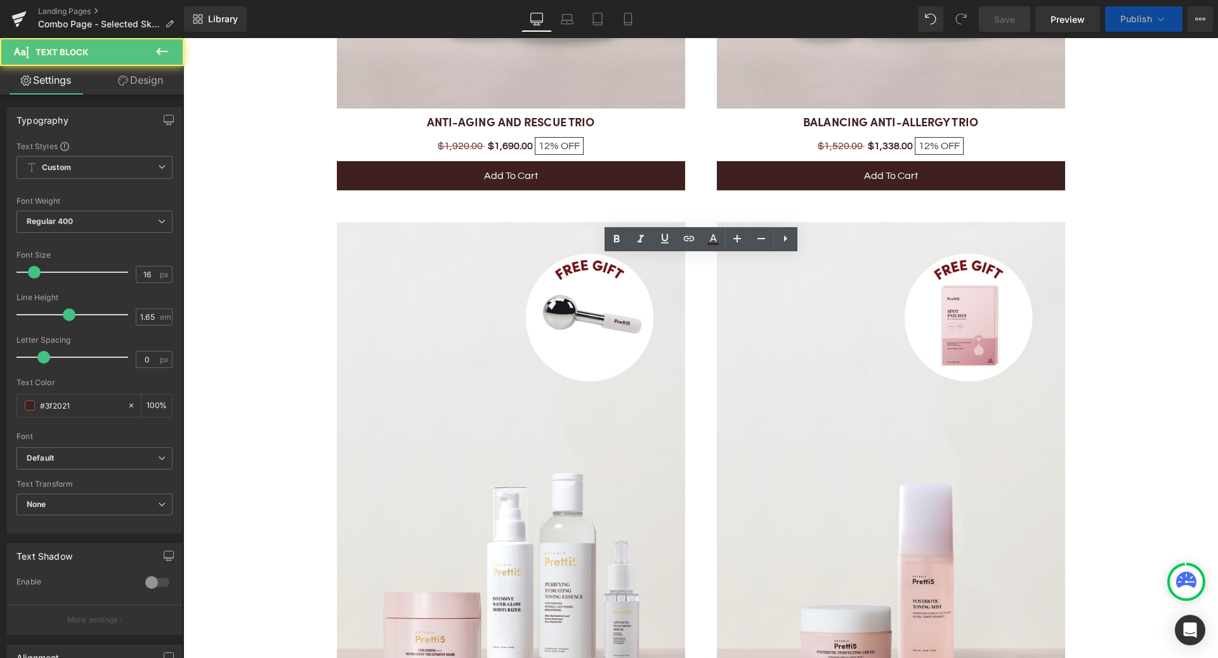
scroll to position [2094, 0]
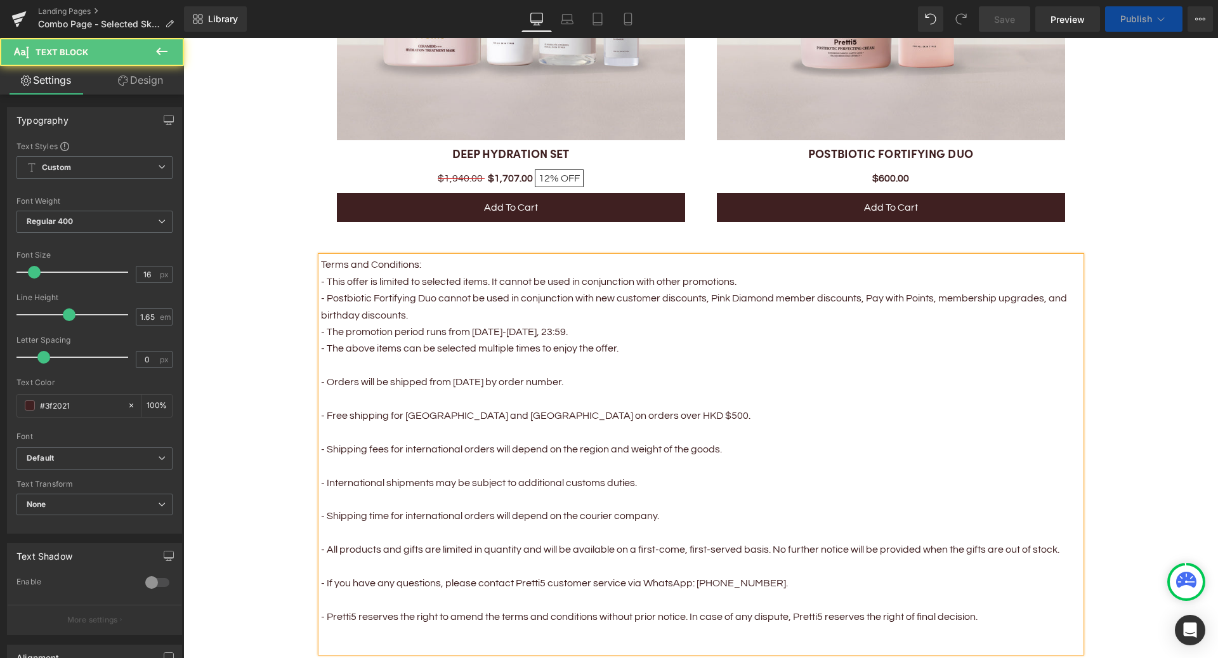
click at [360, 362] on p at bounding box center [701, 365] width 760 height 16
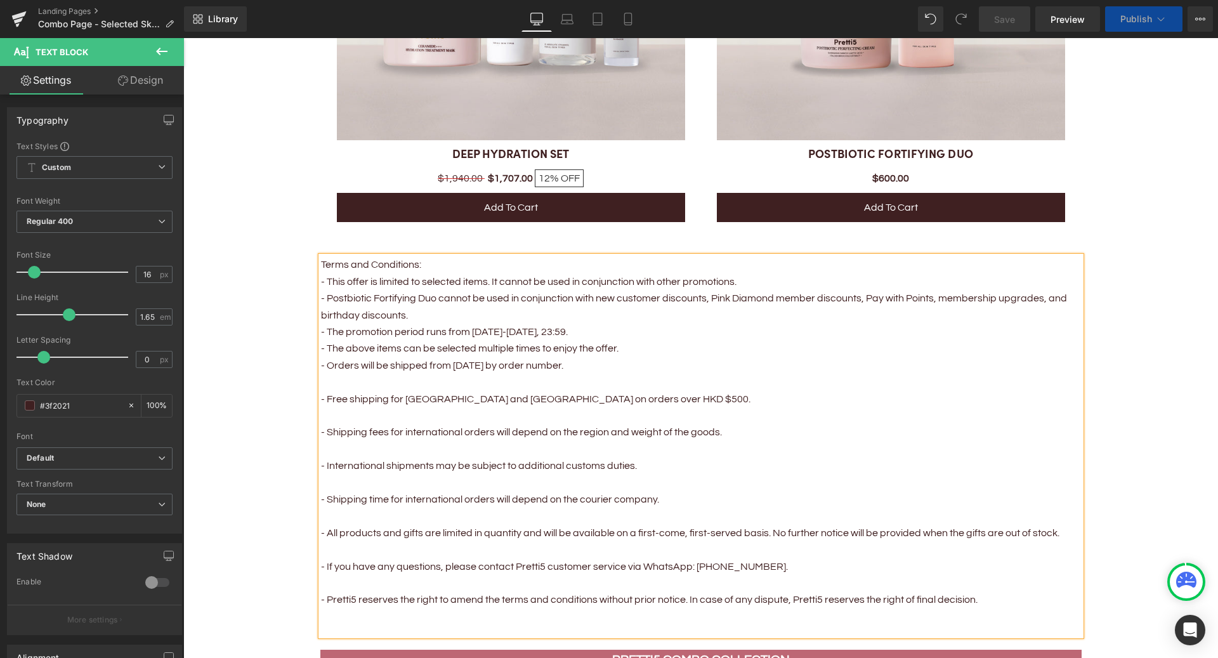
click at [360, 383] on p at bounding box center [701, 382] width 760 height 16
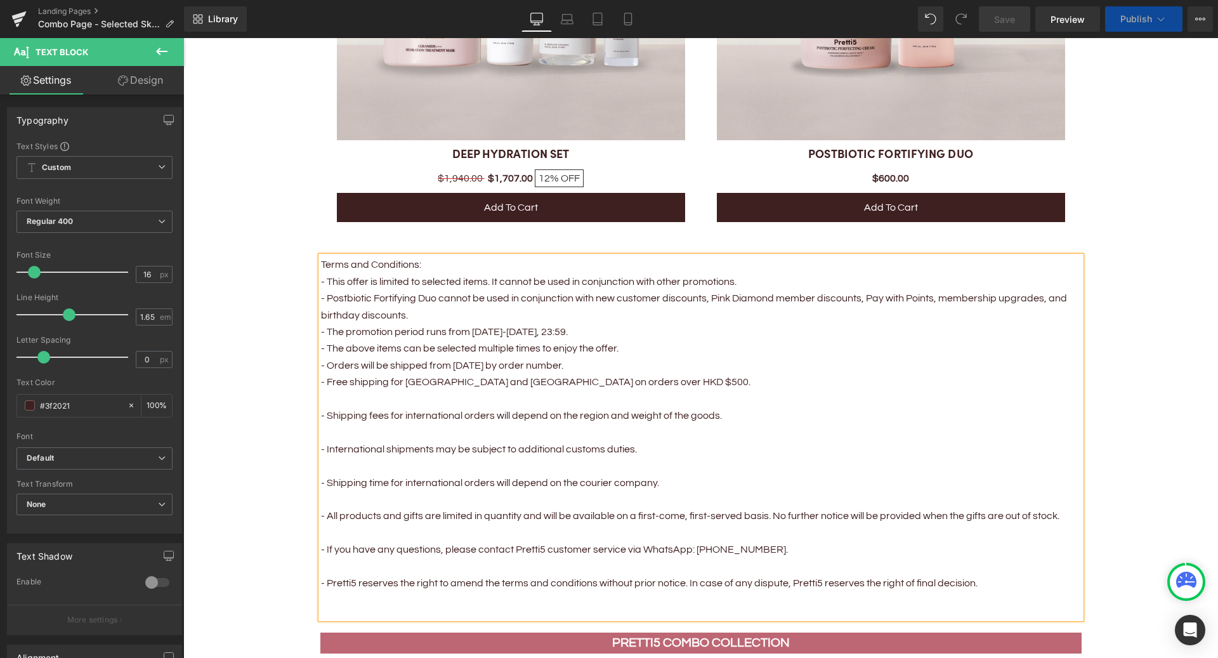
click at [358, 396] on p at bounding box center [701, 399] width 760 height 16
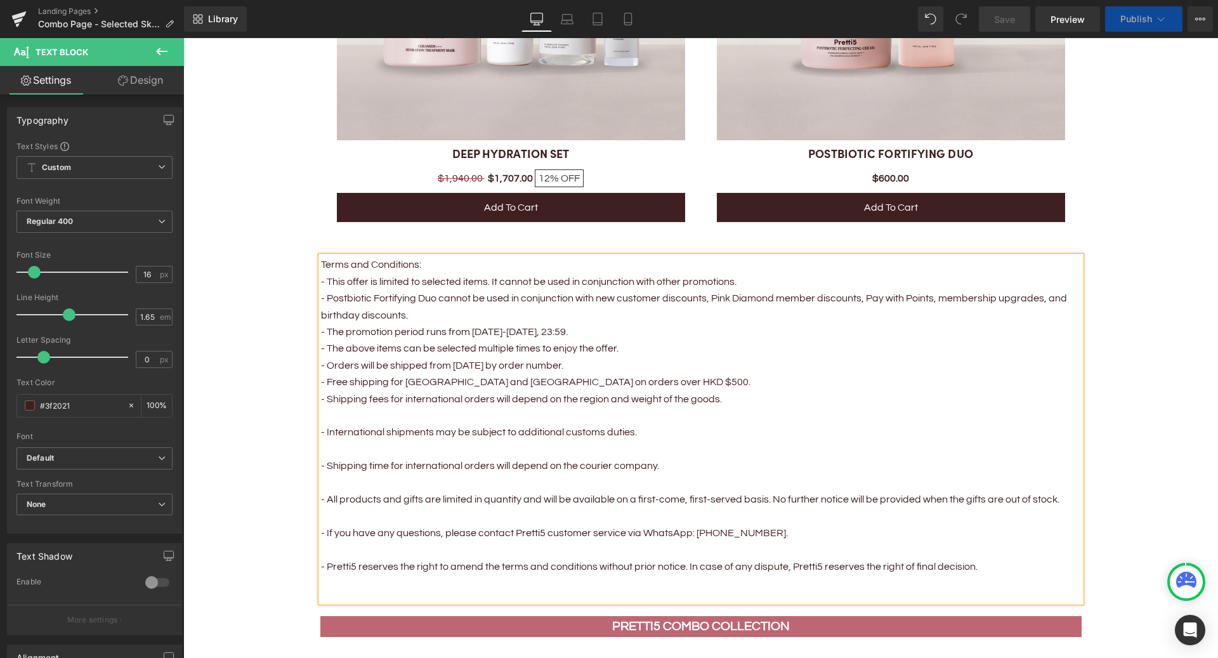
click at [349, 417] on p at bounding box center [701, 415] width 760 height 16
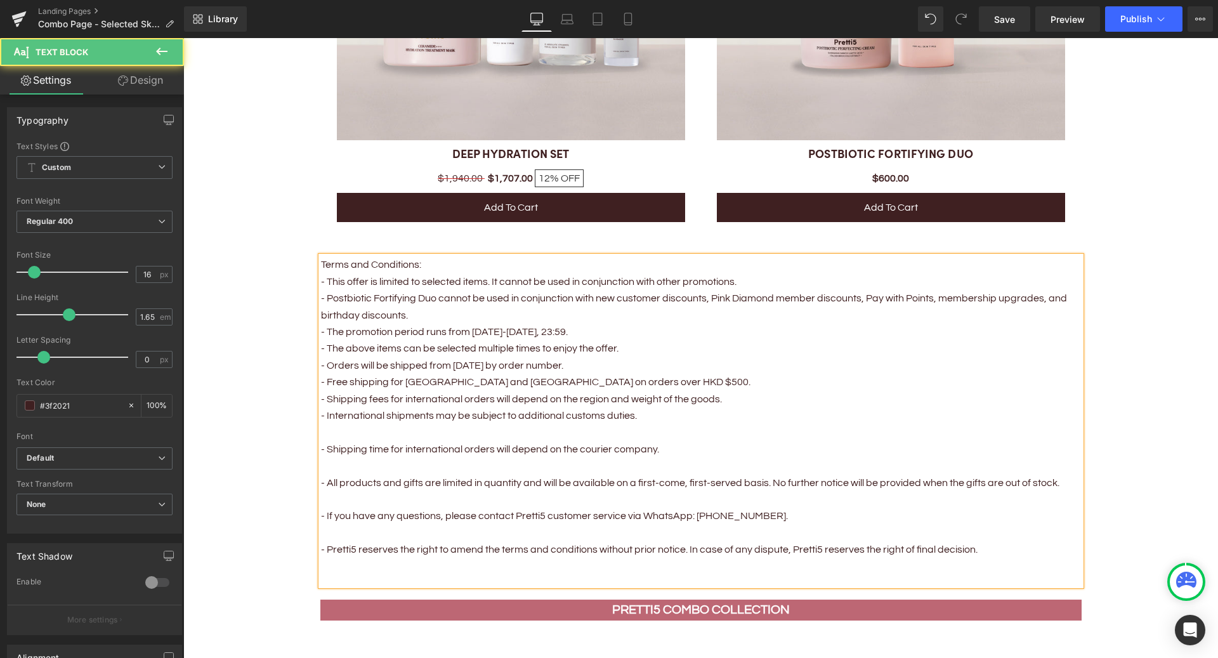
click at [346, 438] on p at bounding box center [701, 432] width 760 height 16
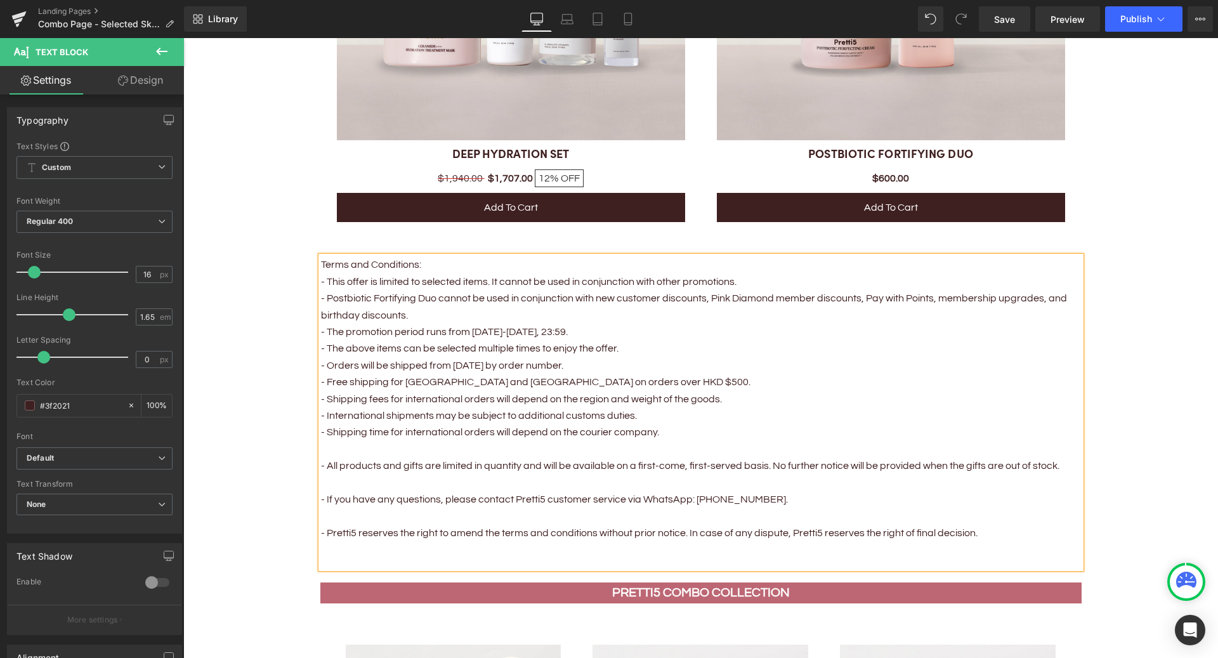
click at [344, 450] on p at bounding box center [701, 449] width 760 height 16
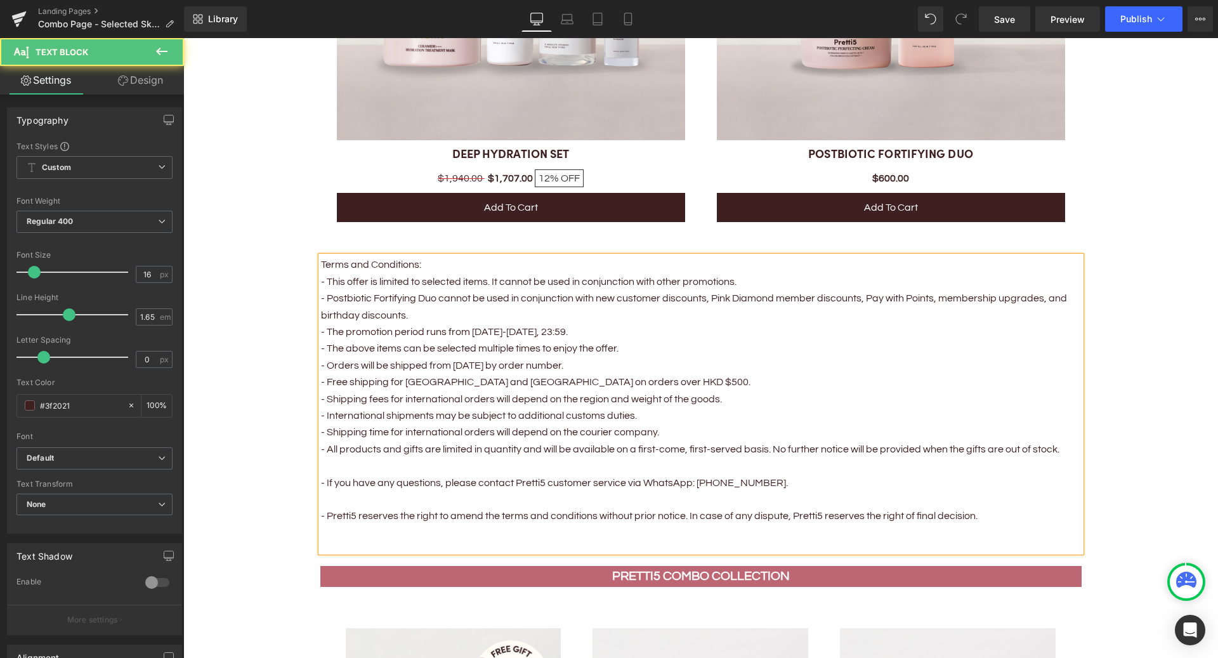
click at [341, 470] on p at bounding box center [701, 465] width 760 height 16
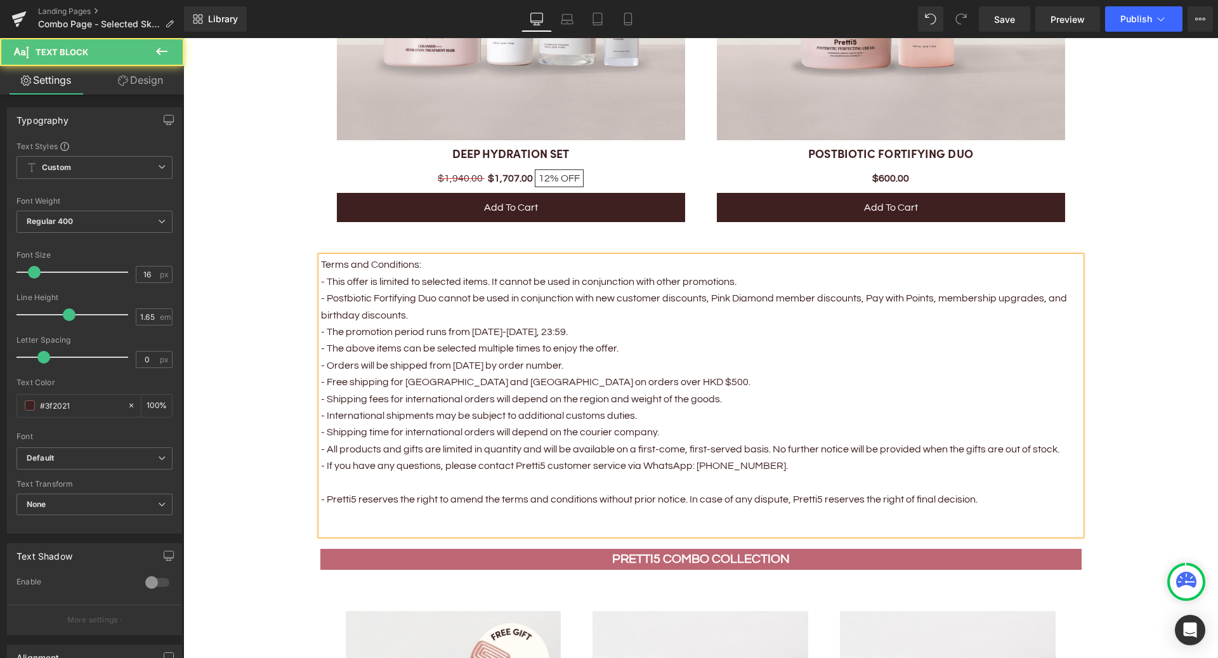
click at [336, 486] on p at bounding box center [701, 482] width 760 height 16
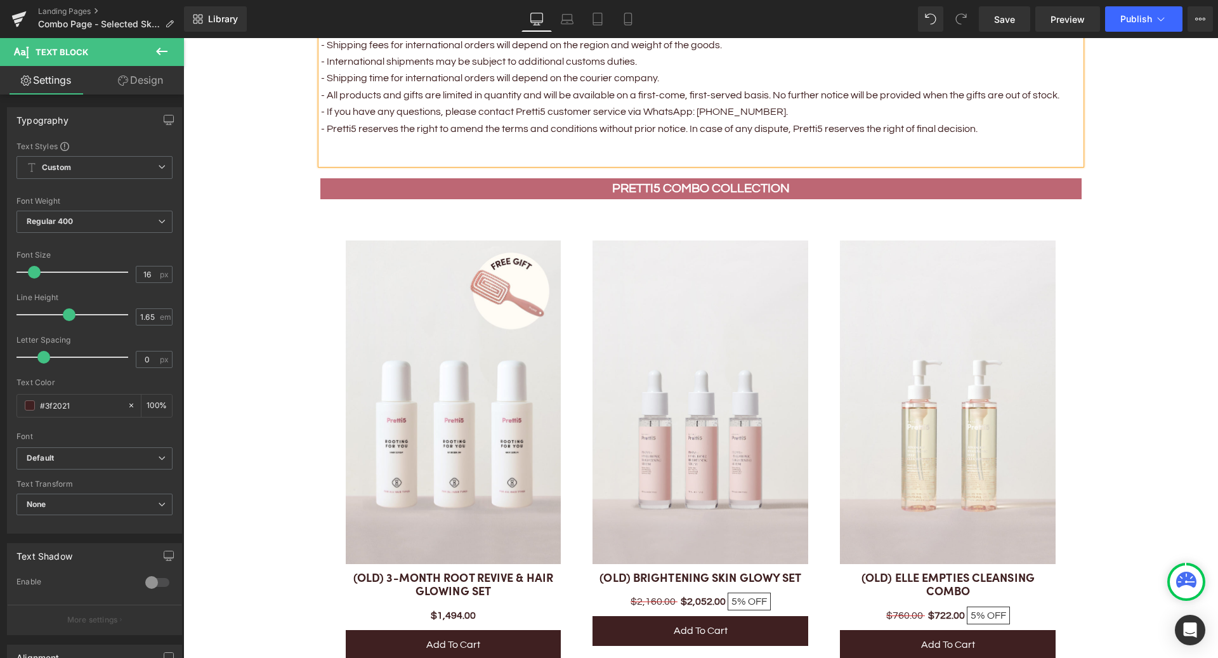
scroll to position [2509, 0]
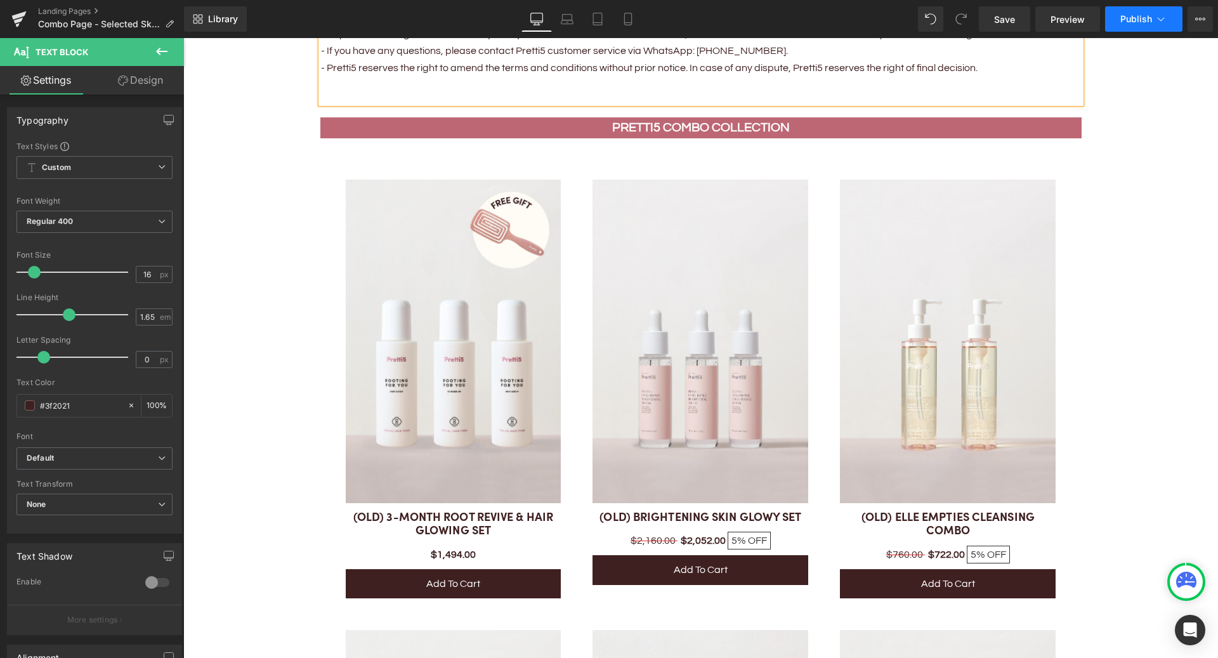
click at [1114, 29] on button "Publish" at bounding box center [1143, 18] width 77 height 25
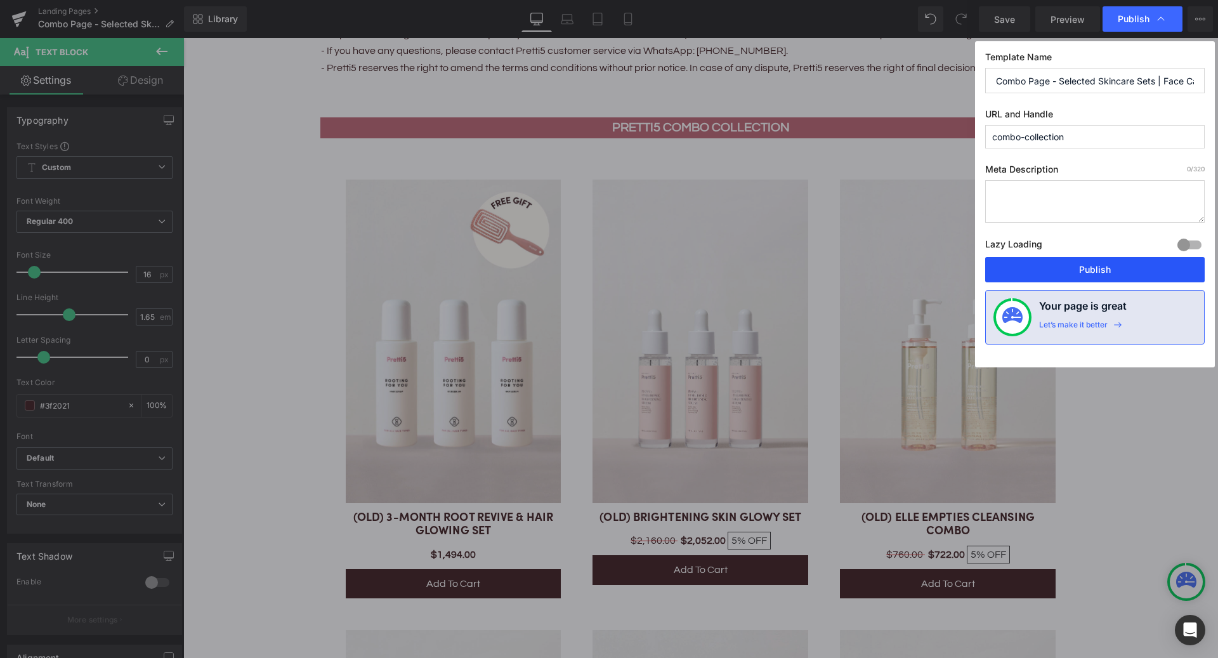
click at [1059, 268] on button "Publish" at bounding box center [1094, 269] width 219 height 25
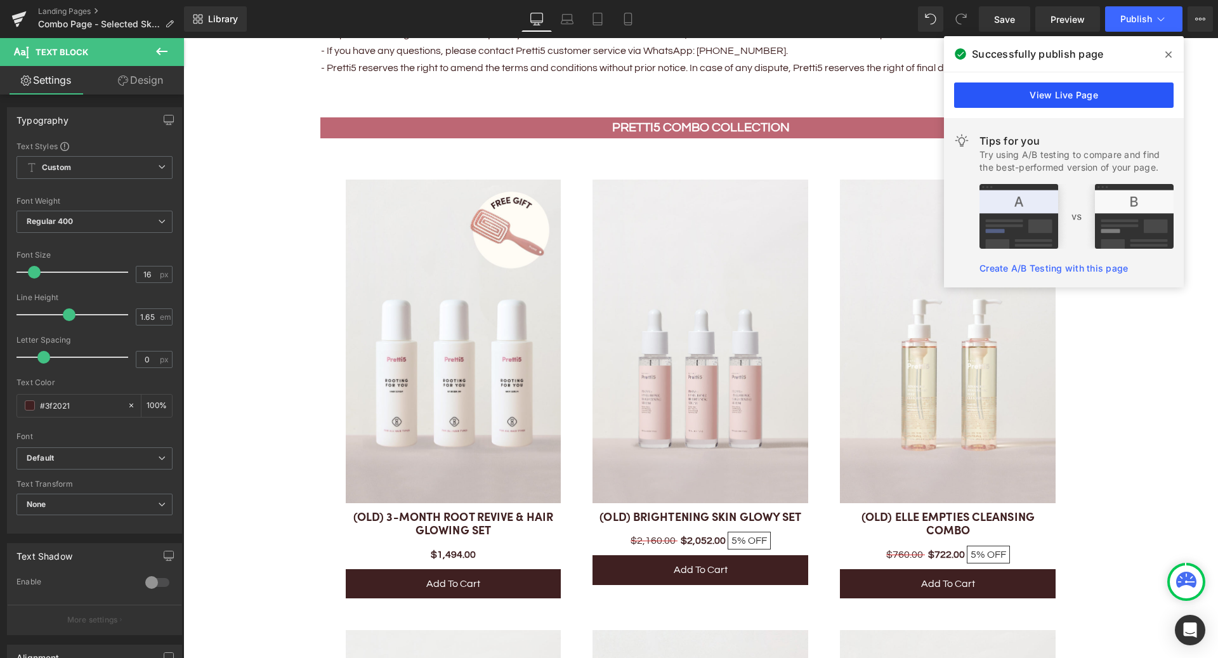
click at [1070, 91] on link "View Live Page" at bounding box center [1063, 94] width 219 height 25
